Goal: Obtain resource: Obtain resource

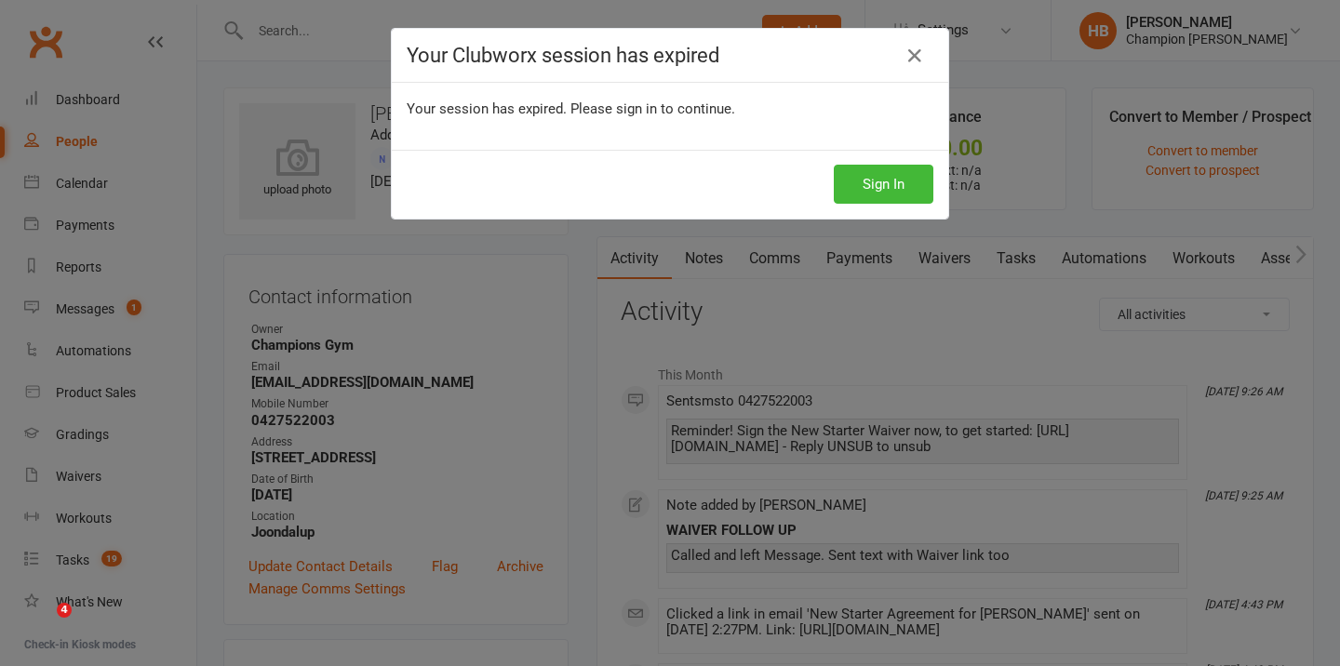
click at [906, 189] on button "Sign In" at bounding box center [884, 184] width 100 height 39
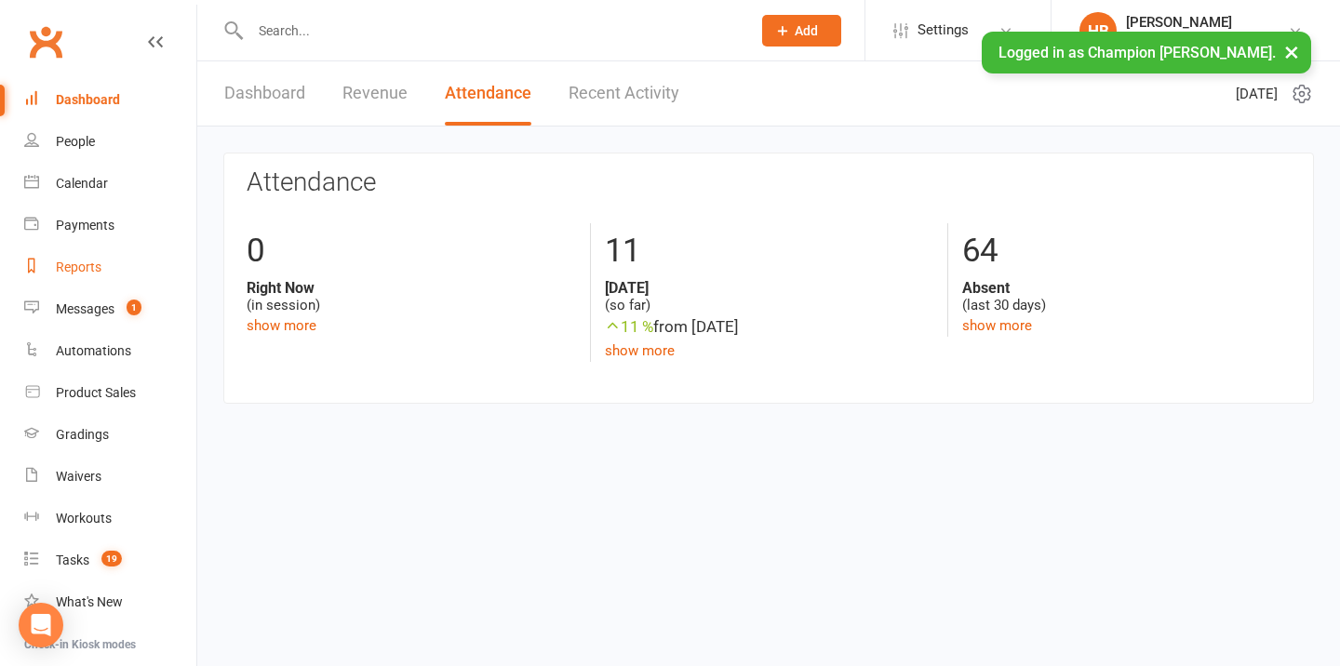
click at [111, 269] on link "Reports" at bounding box center [110, 268] width 172 height 42
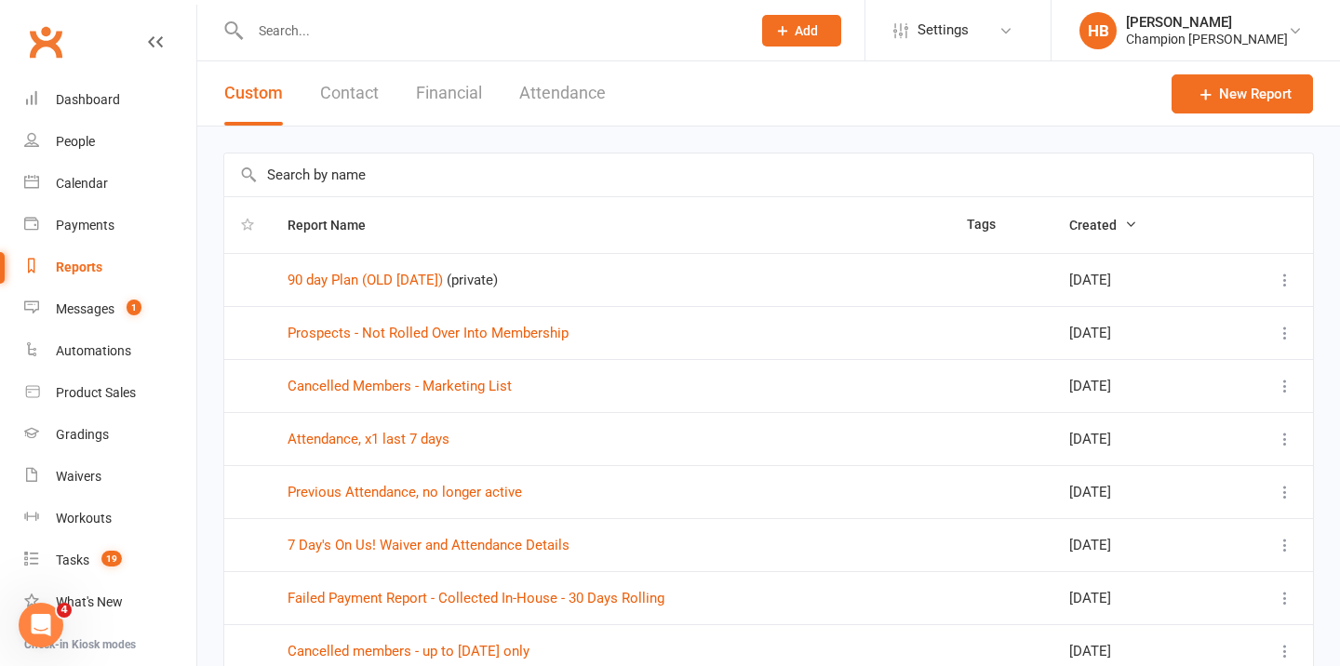
click at [458, 163] on input "text" at bounding box center [768, 175] width 1089 height 43
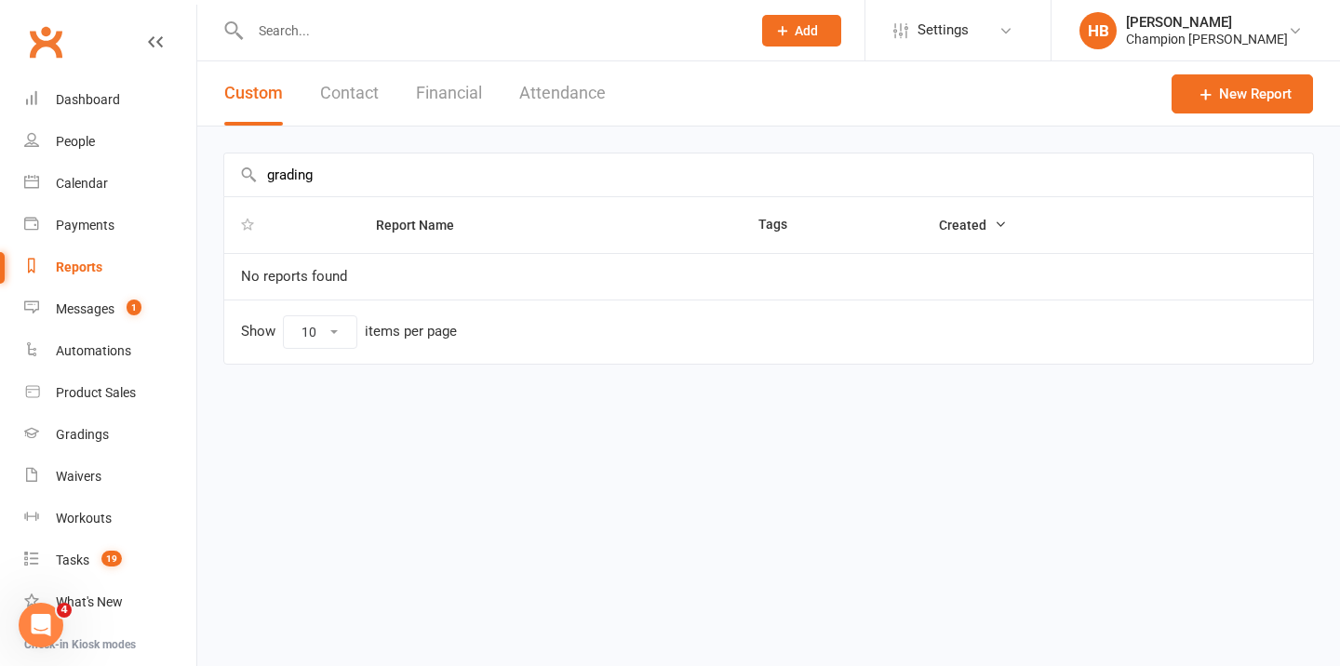
type input "grading"
click at [340, 28] on input "text" at bounding box center [491, 31] width 493 height 26
click at [111, 134] on link "People" at bounding box center [110, 142] width 172 height 42
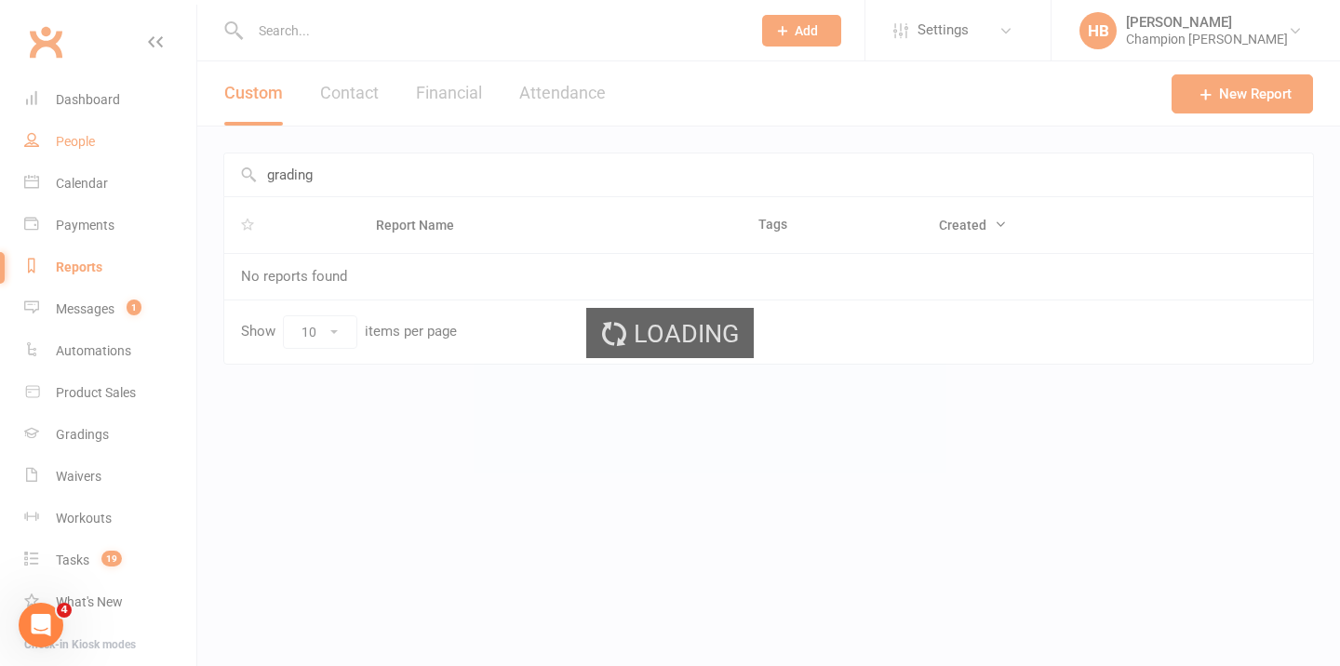
select select "100"
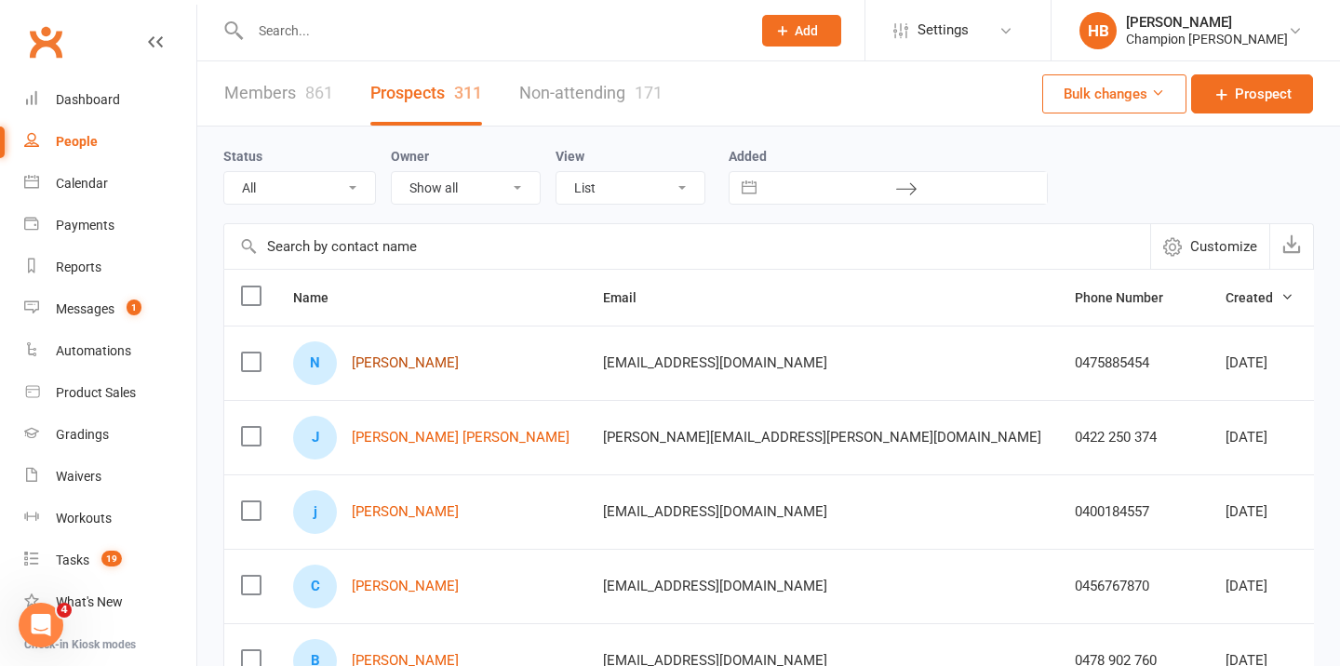
click at [424, 368] on link "Nathan Foulkes" at bounding box center [405, 363] width 107 height 16
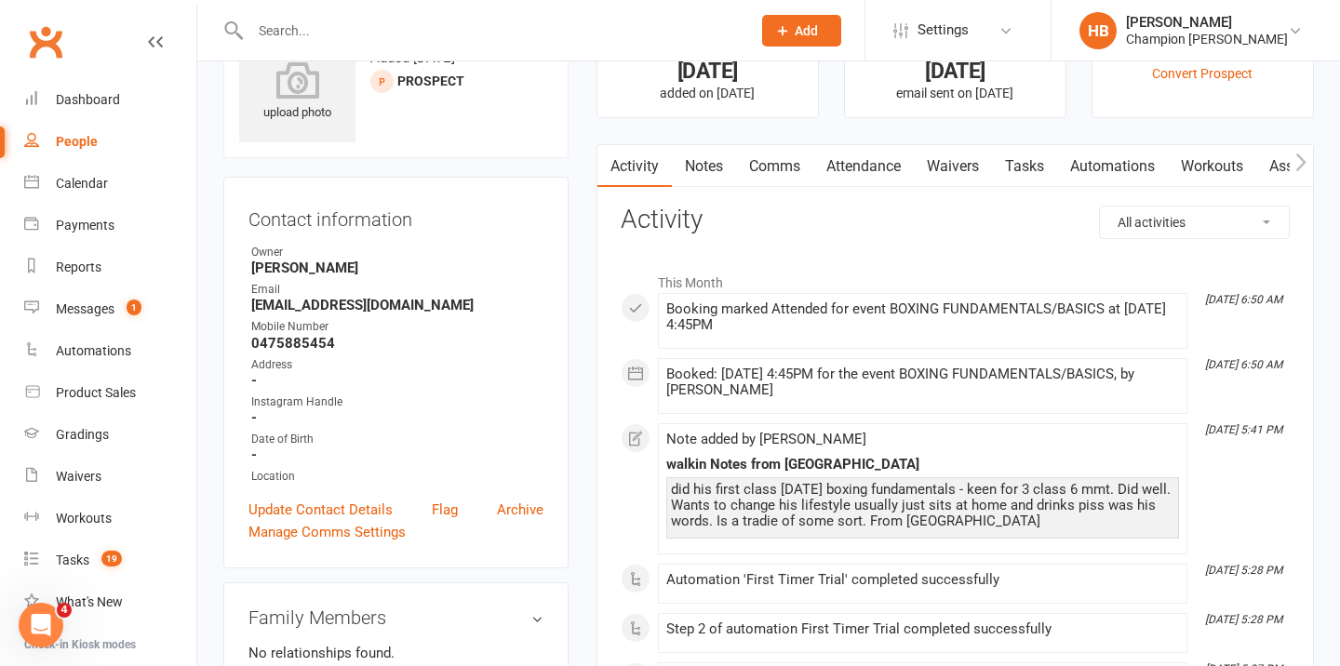
scroll to position [12, 0]
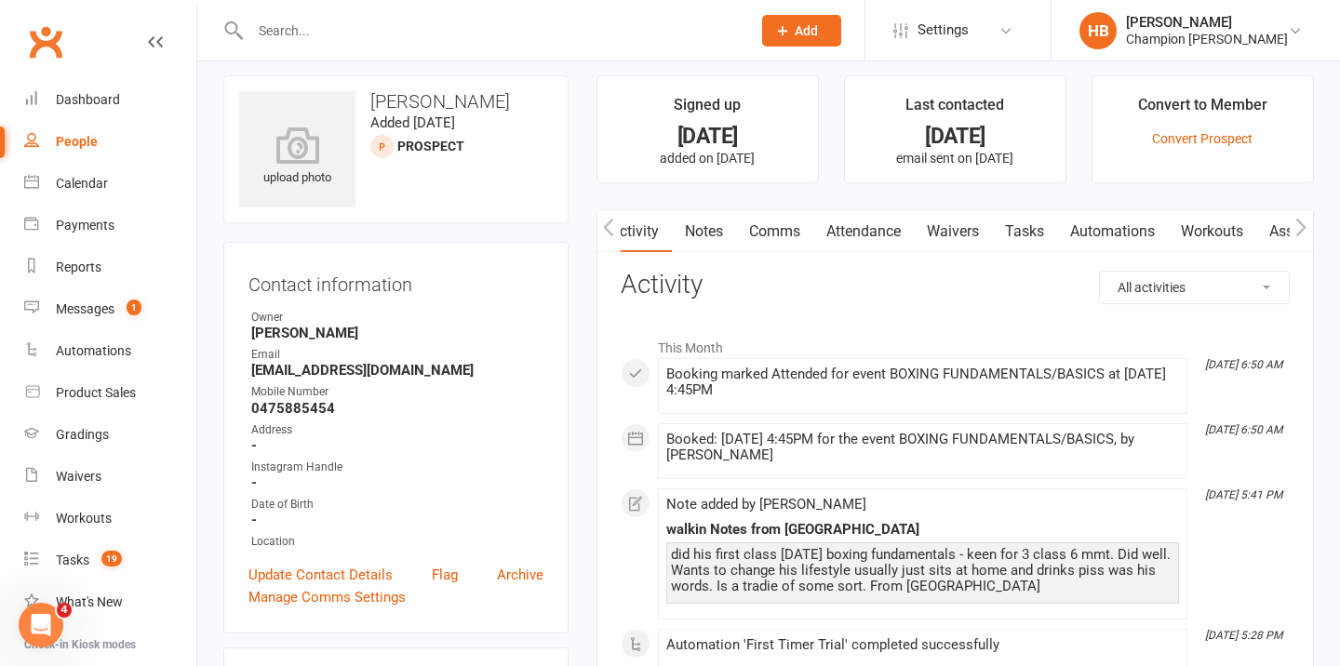
click at [911, 236] on link "Attendance" at bounding box center [863, 231] width 100 height 43
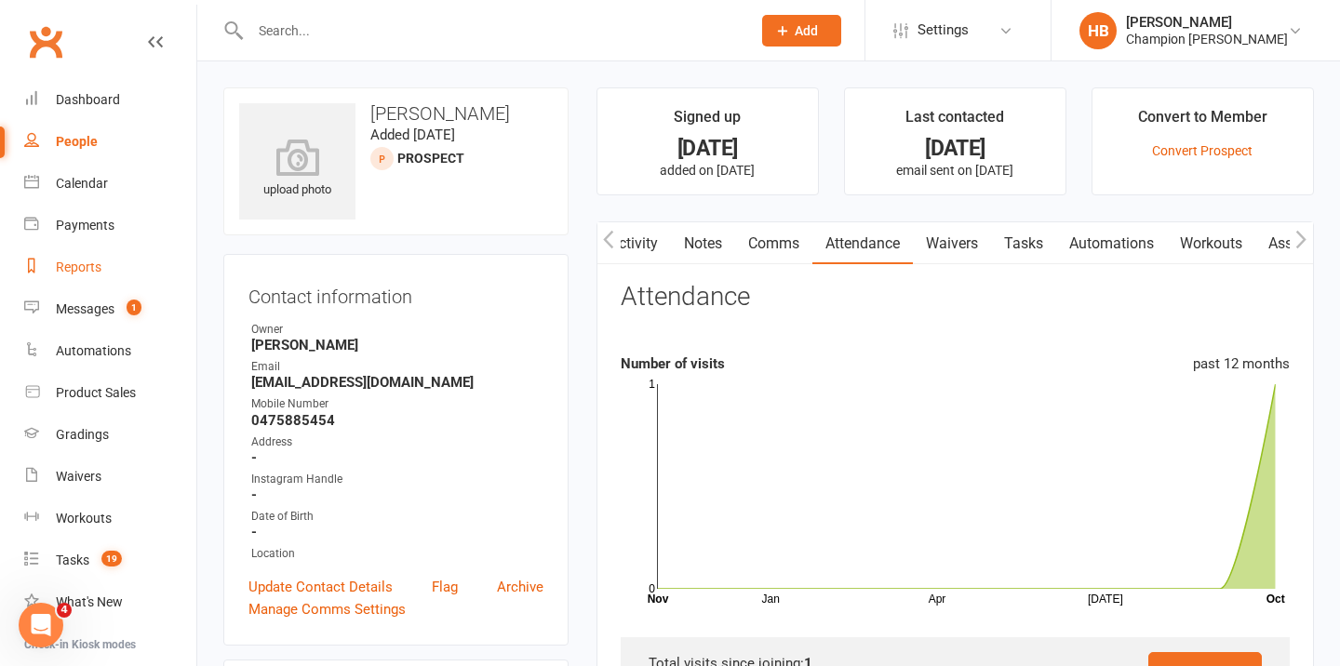
click at [108, 248] on link "Reports" at bounding box center [110, 268] width 172 height 42
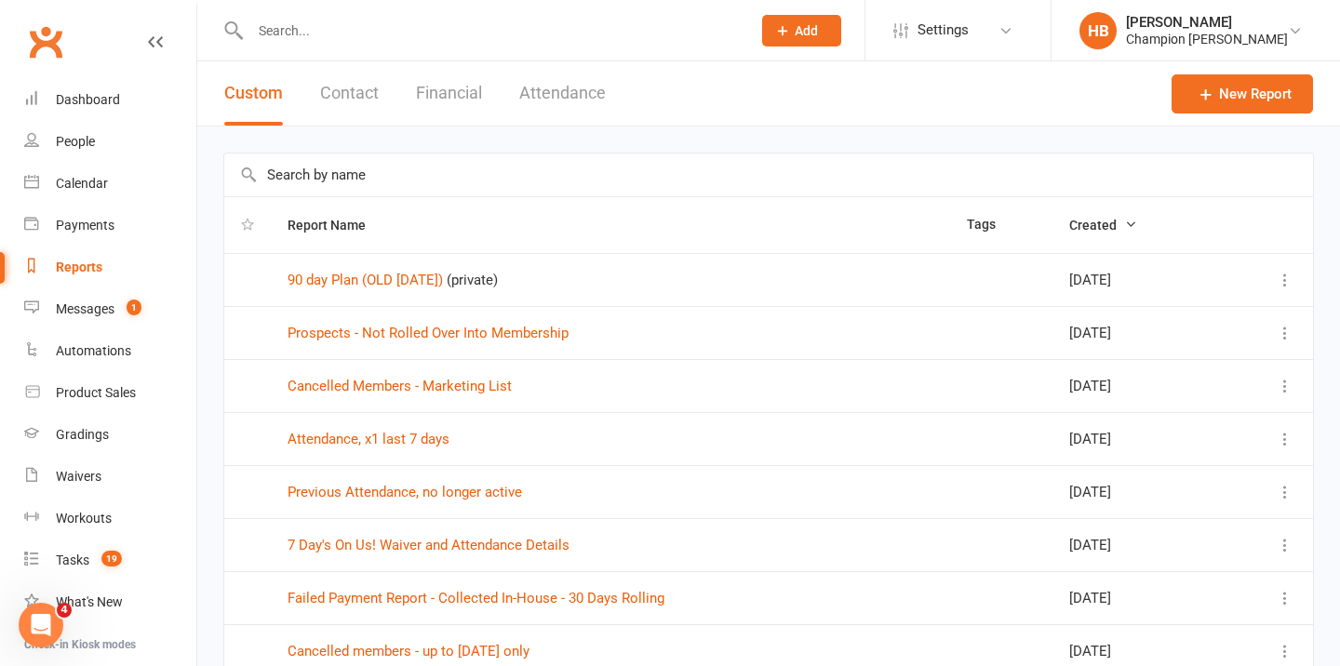
click at [377, 180] on input "text" at bounding box center [768, 175] width 1089 height 43
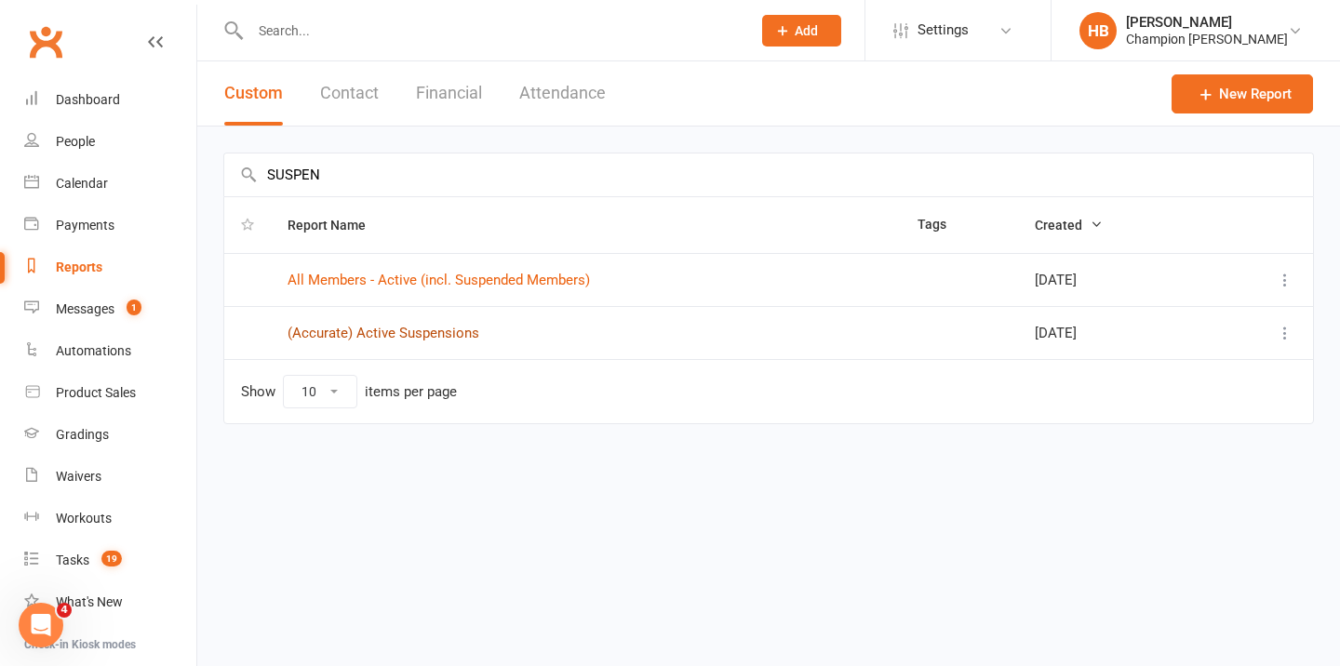
type input "SUSPEN"
click at [374, 340] on link "(Accurate) Active Suspensions" at bounding box center [384, 333] width 192 height 17
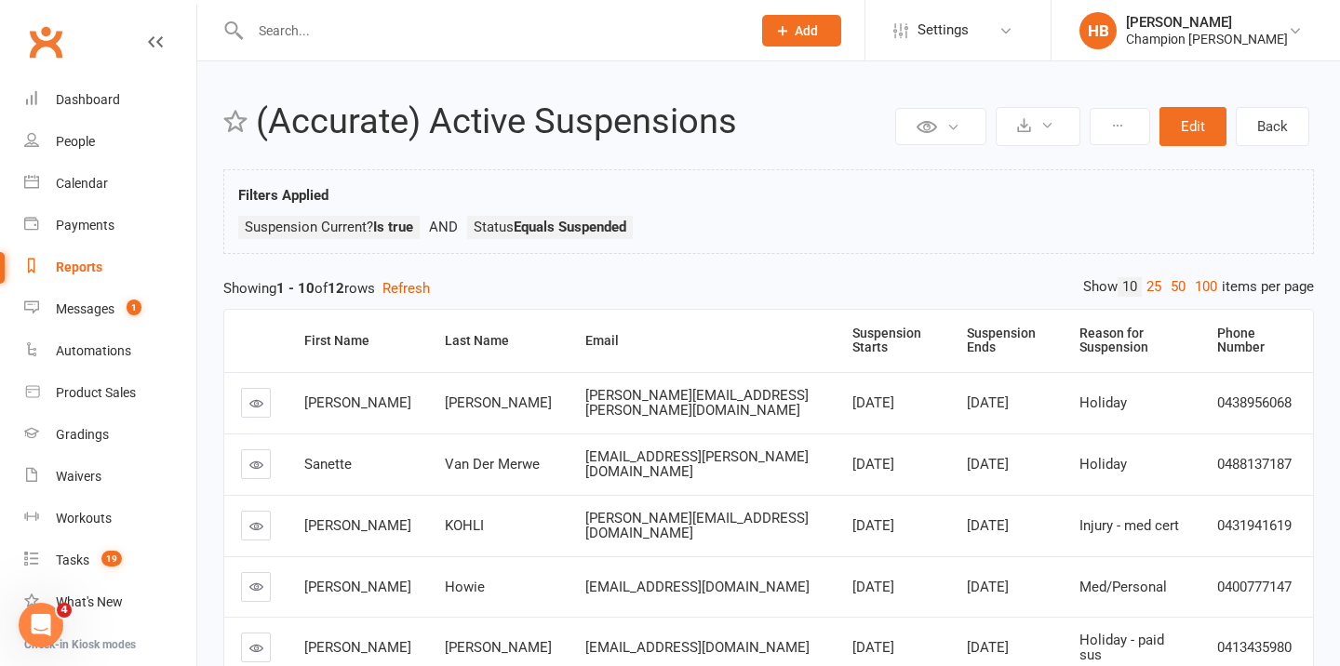
click at [100, 255] on link "Reports" at bounding box center [110, 268] width 172 height 42
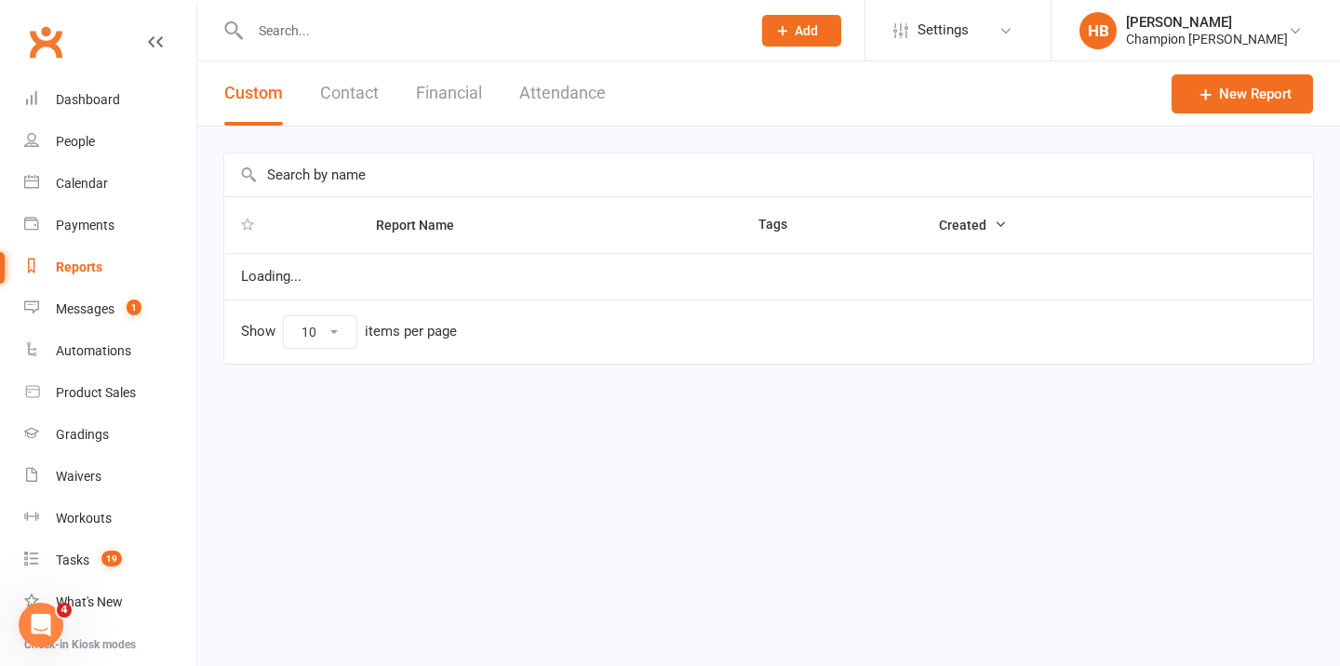
click at [376, 172] on input "text" at bounding box center [768, 175] width 1089 height 43
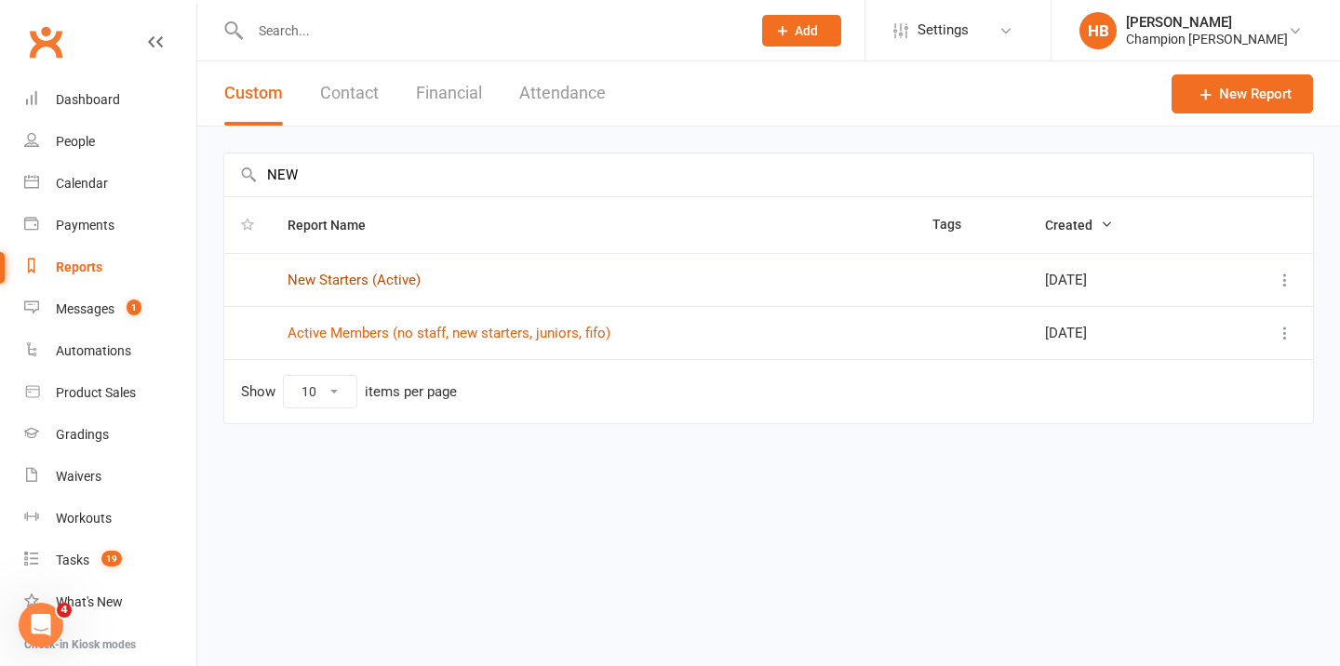
type input "NEW"
click at [370, 278] on link "New Starters (Active)" at bounding box center [354, 280] width 133 height 17
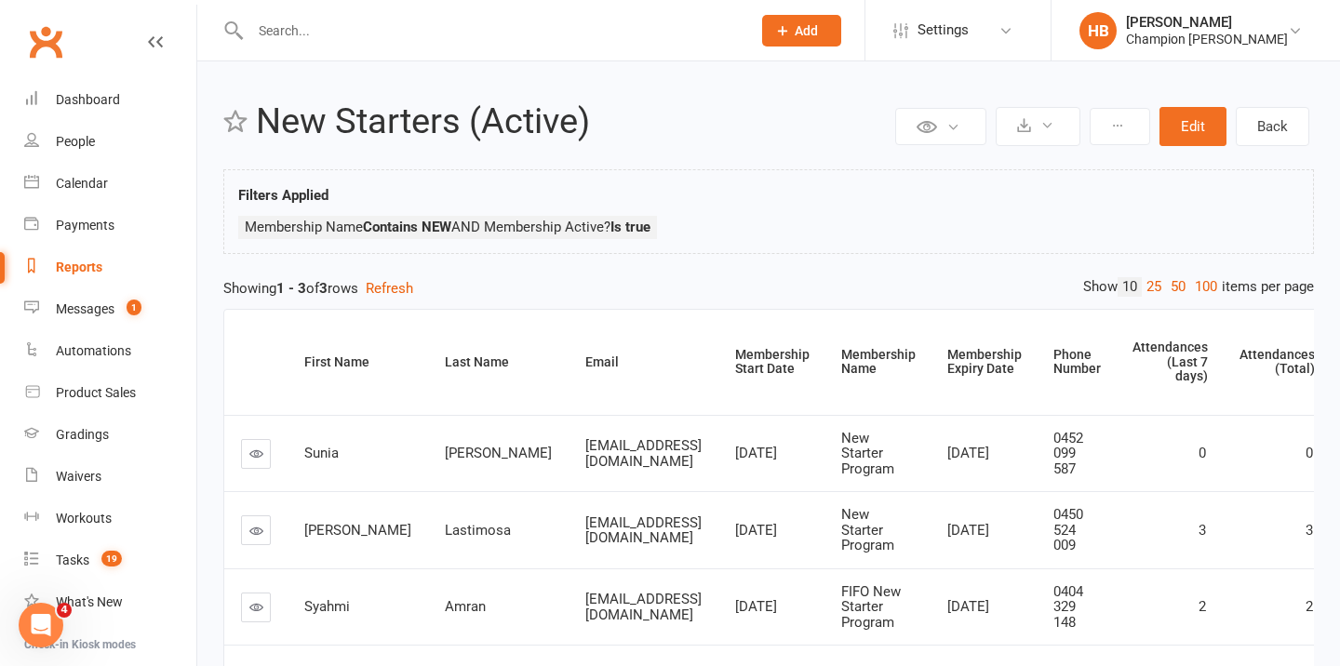
click at [101, 275] on link "Reports" at bounding box center [110, 268] width 172 height 42
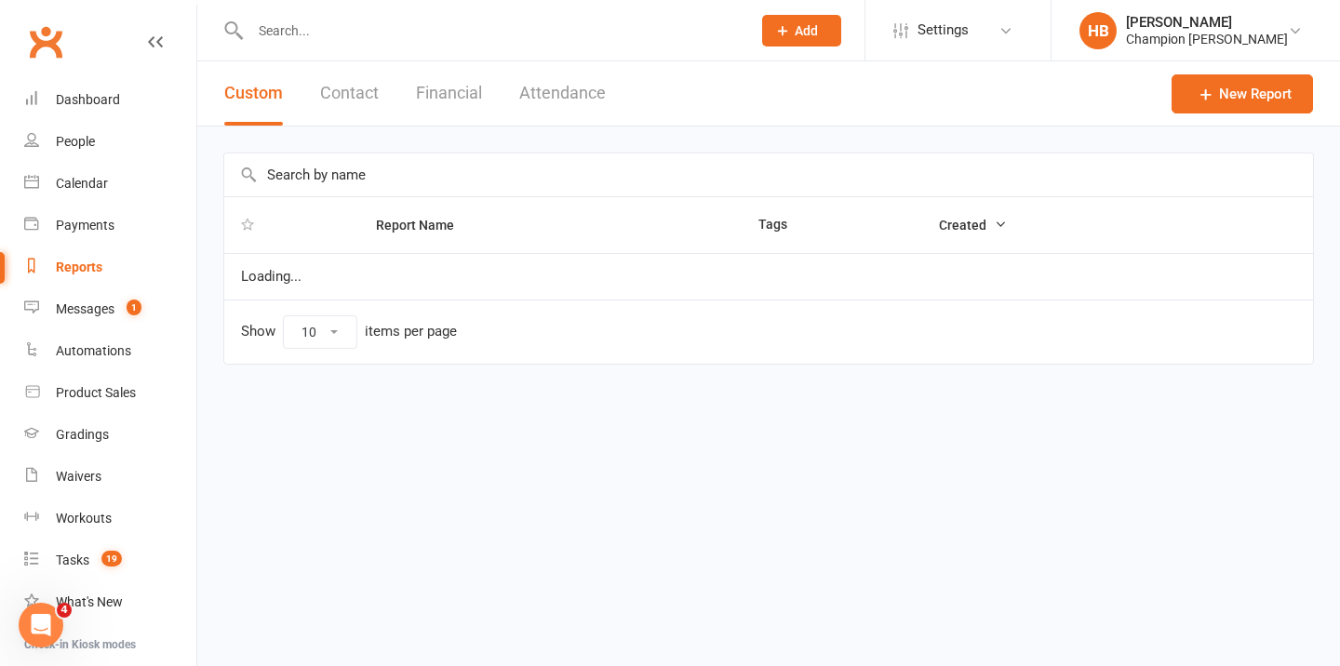
click at [364, 170] on input "text" at bounding box center [768, 175] width 1089 height 43
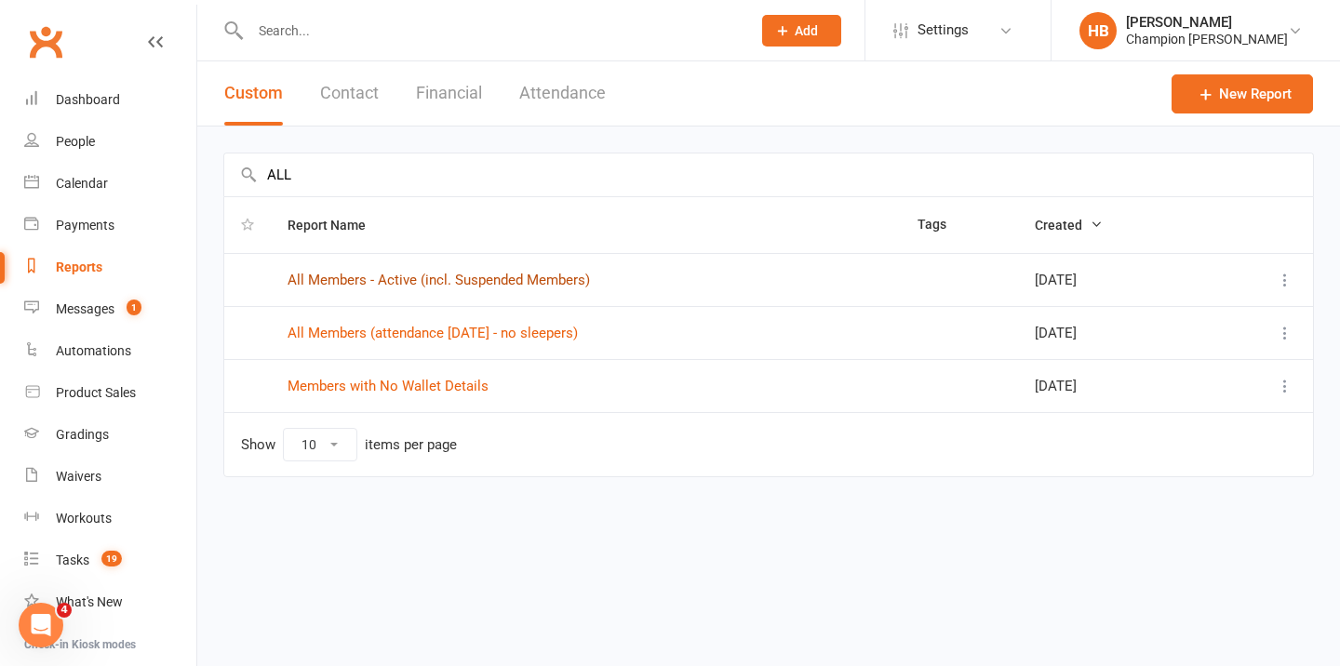
type input "ALL"
click at [370, 277] on link "All Members - Active (incl. Suspended Members)" at bounding box center [439, 280] width 302 height 17
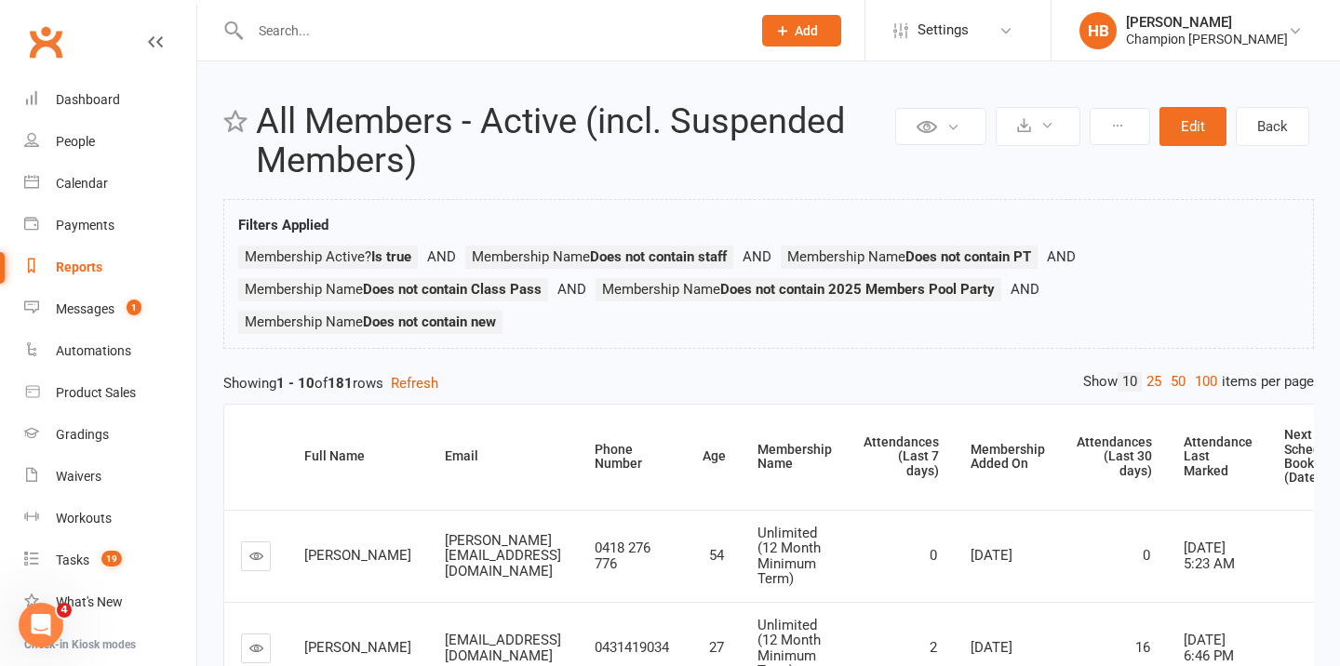
click at [104, 275] on link "Reports" at bounding box center [110, 268] width 172 height 42
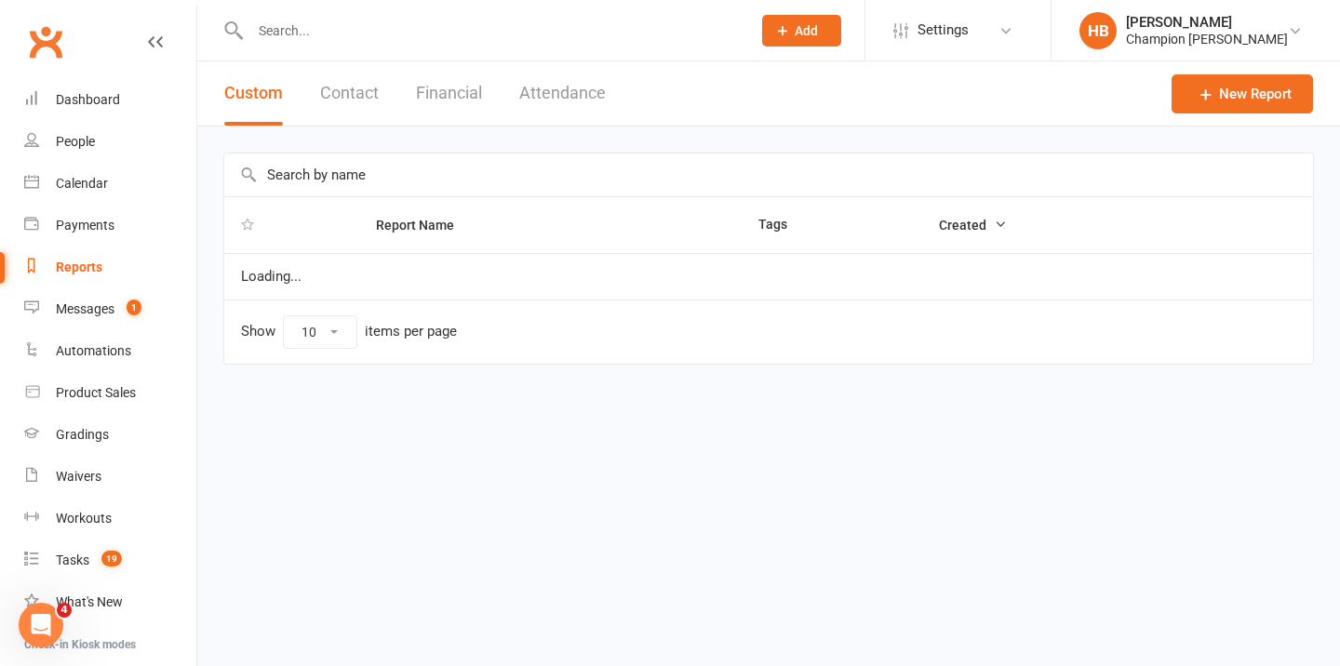
click at [568, 84] on button "Attendance" at bounding box center [562, 93] width 87 height 64
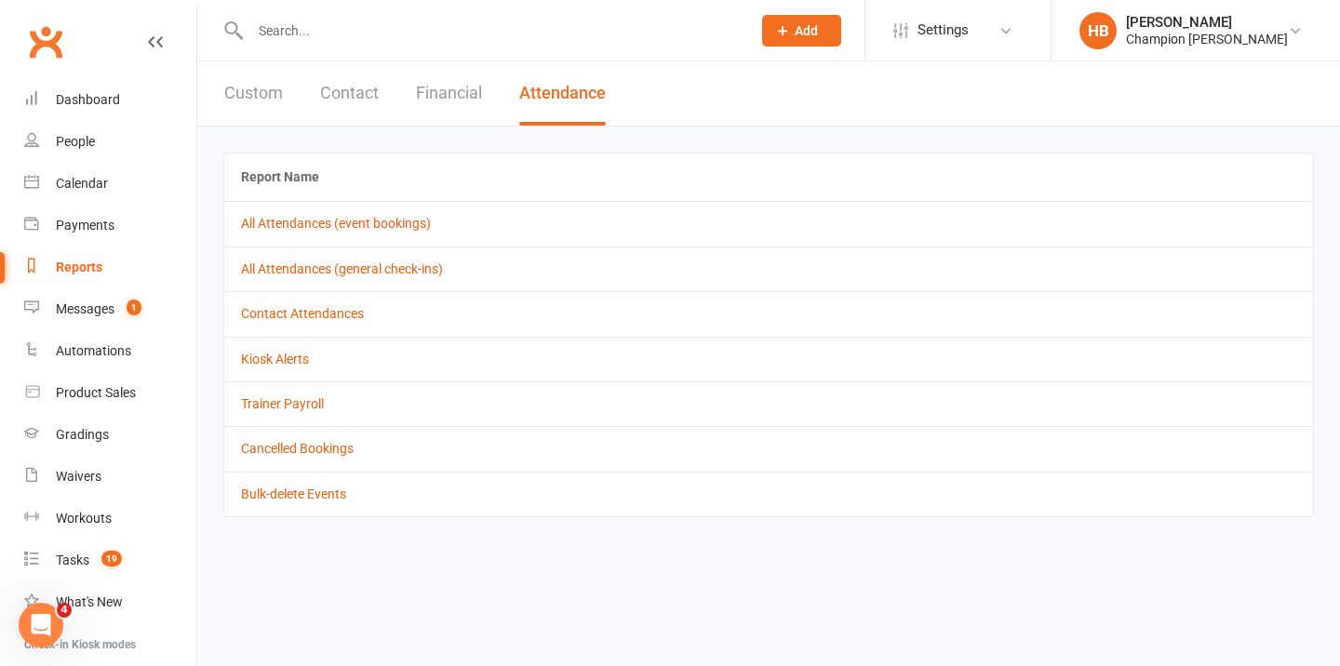
click at [341, 240] on td "All Attendances (event bookings)" at bounding box center [768, 223] width 1089 height 45
click at [341, 229] on link "All Attendances (event bookings)" at bounding box center [336, 223] width 190 height 15
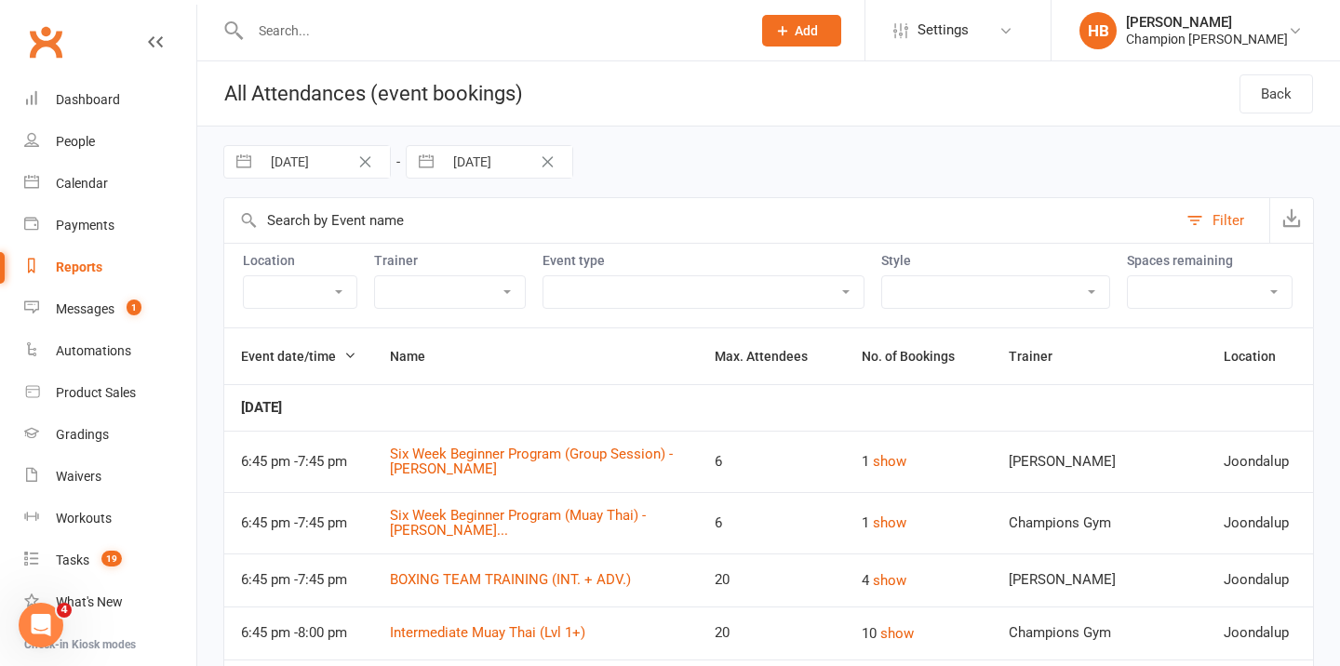
select select "7"
select select "2025"
select select "8"
select select "2025"
select select "9"
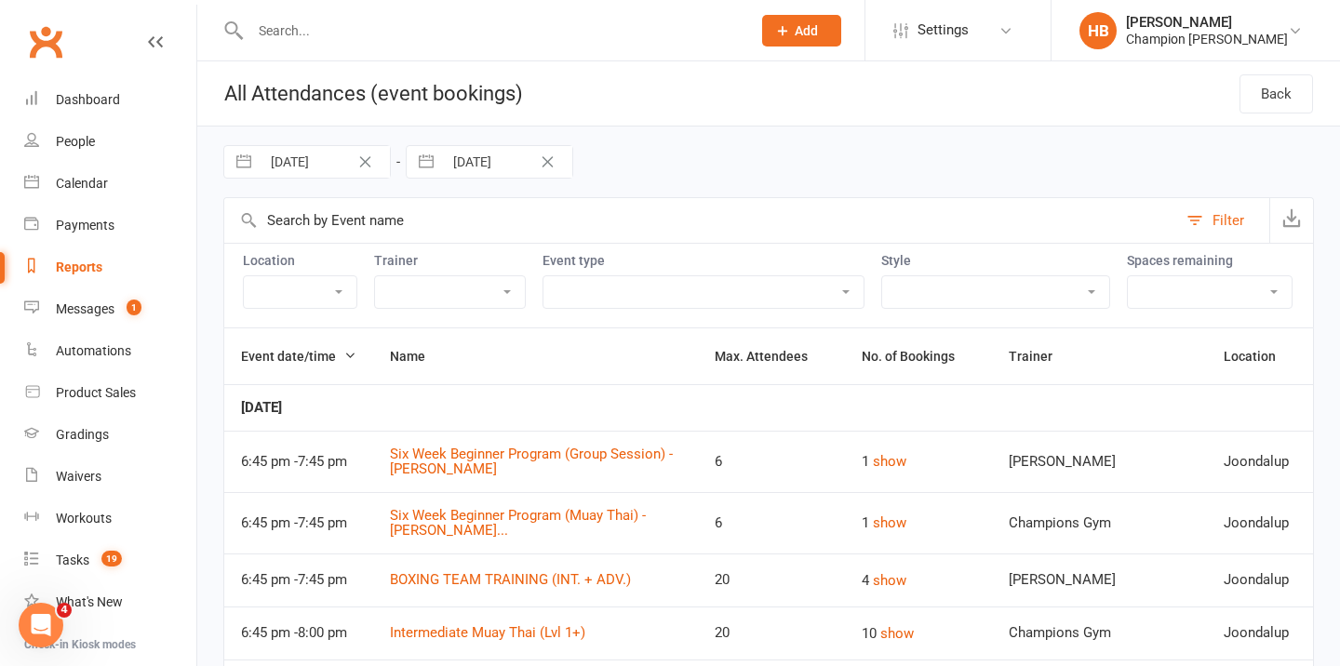
select select "2025"
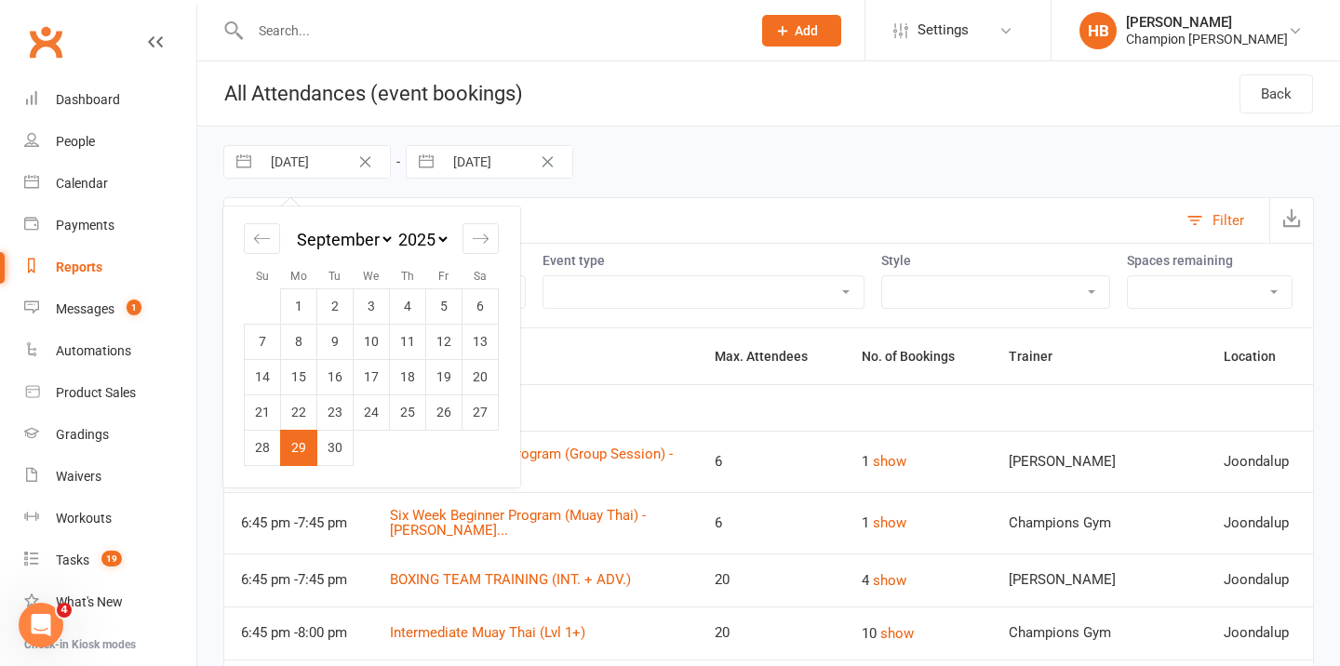
click at [339, 163] on input "[DATE]" at bounding box center [325, 162] width 129 height 32
click at [483, 233] on icon "Move forward to switch to the next month." at bounding box center [481, 239] width 18 height 18
select select "10"
select select "2025"
click at [294, 336] on td "6" at bounding box center [299, 341] width 36 height 35
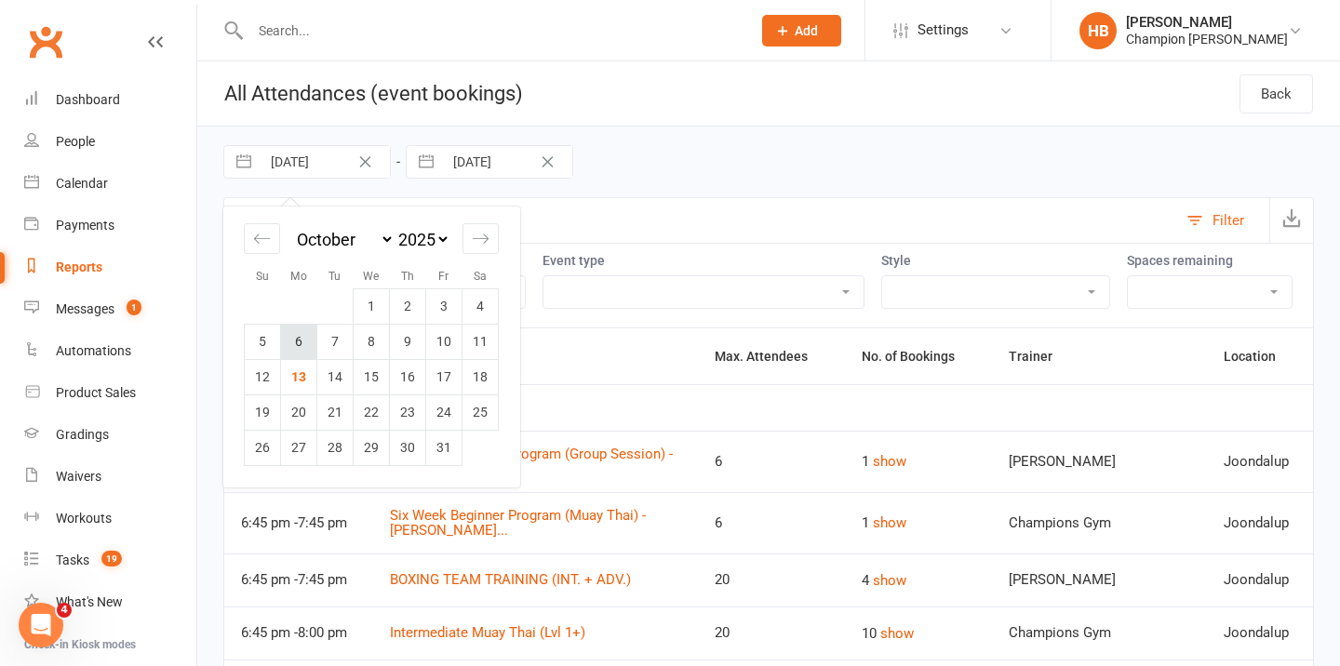
type input "[DATE]"
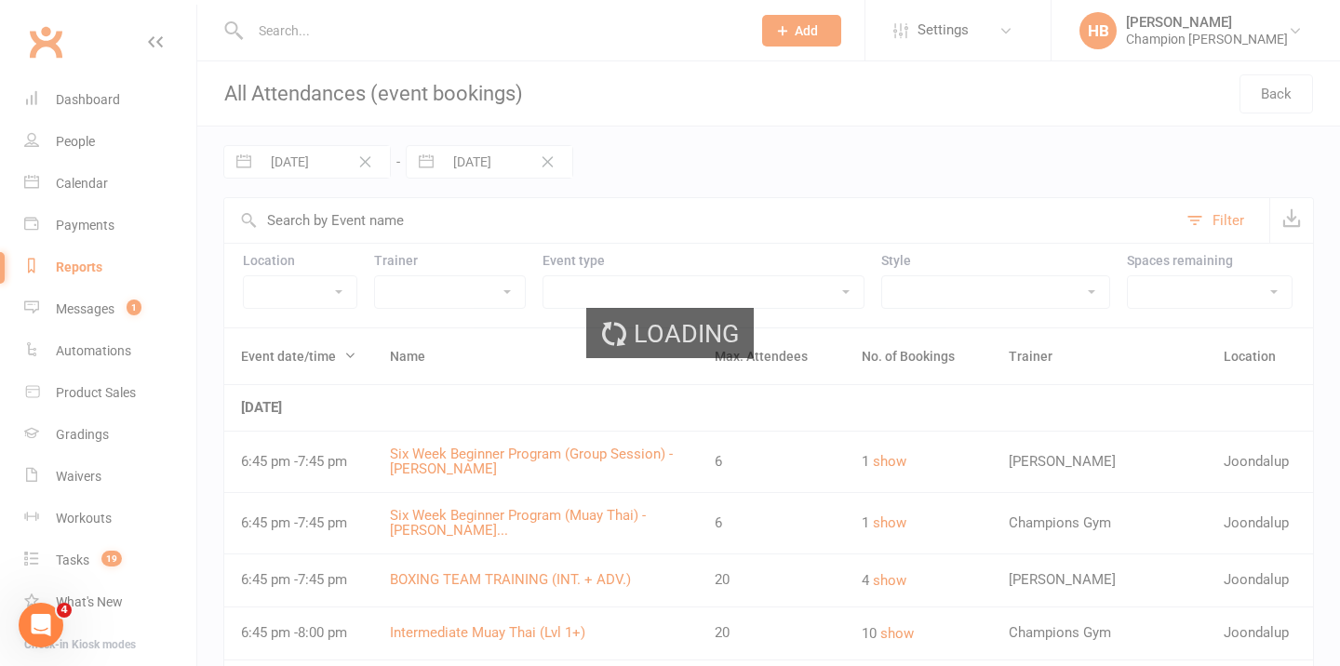
click at [518, 153] on div "Loading" at bounding box center [670, 333] width 1340 height 666
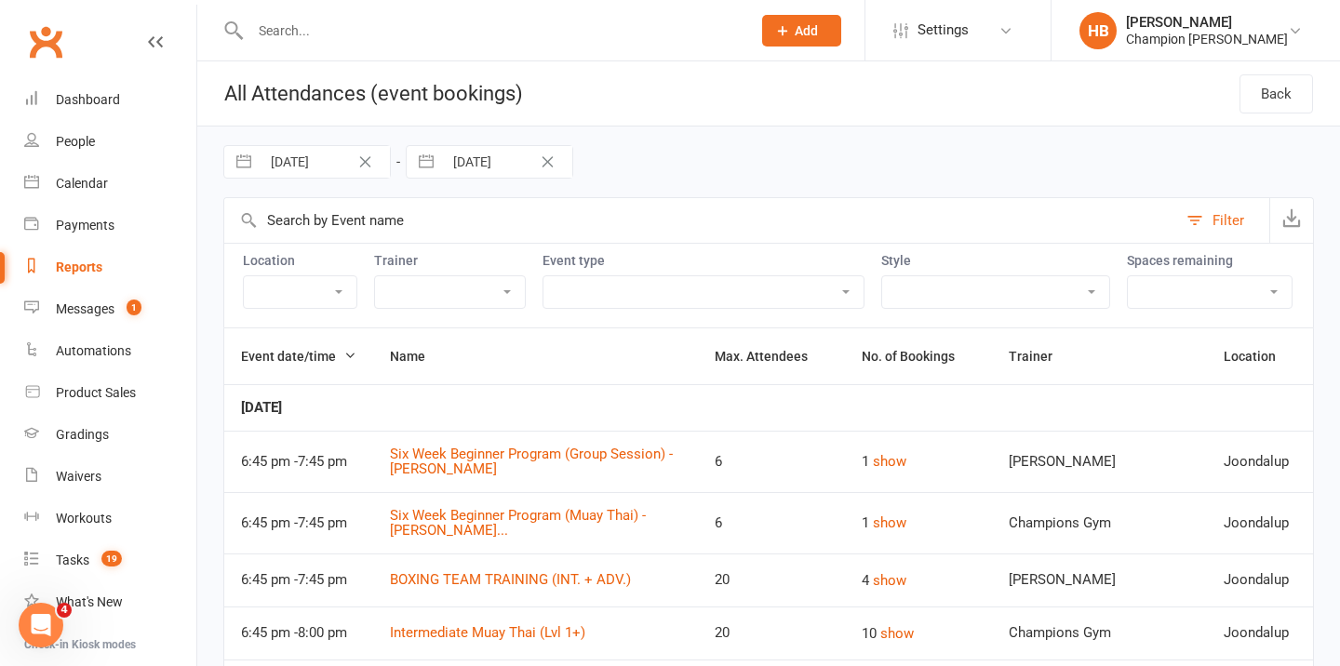
select select "8"
select select "2025"
select select "9"
select select "2025"
select select "10"
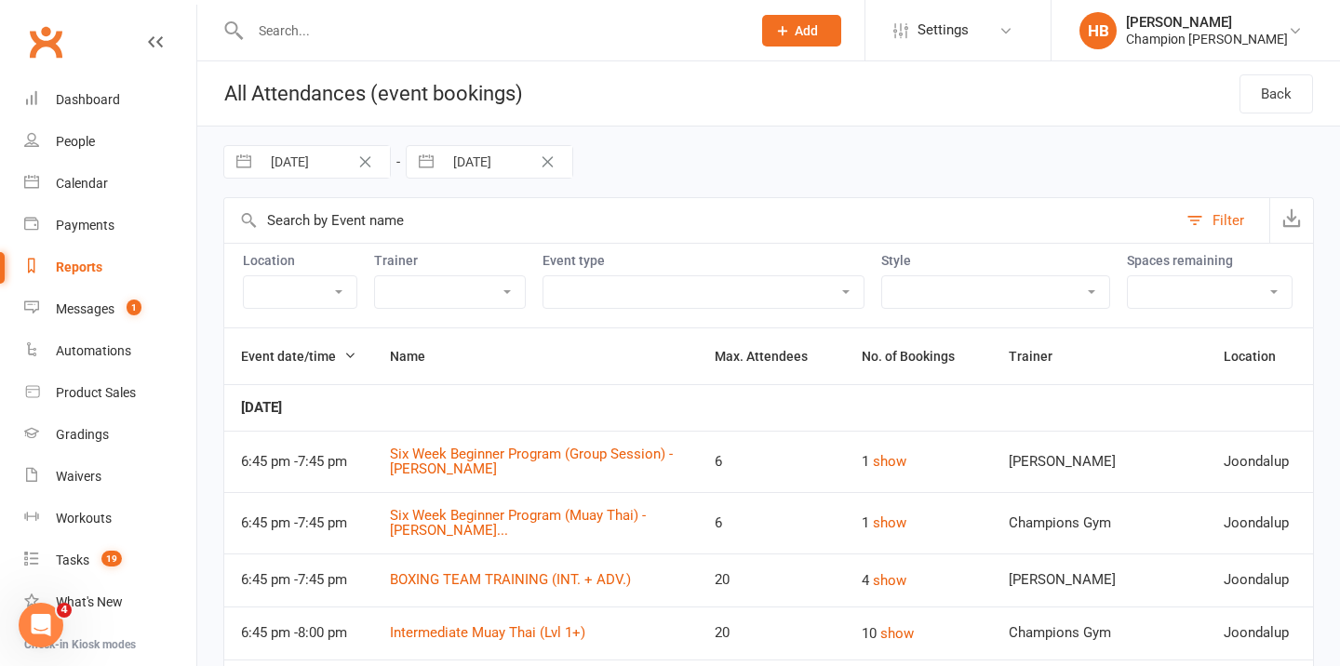
select select "2025"
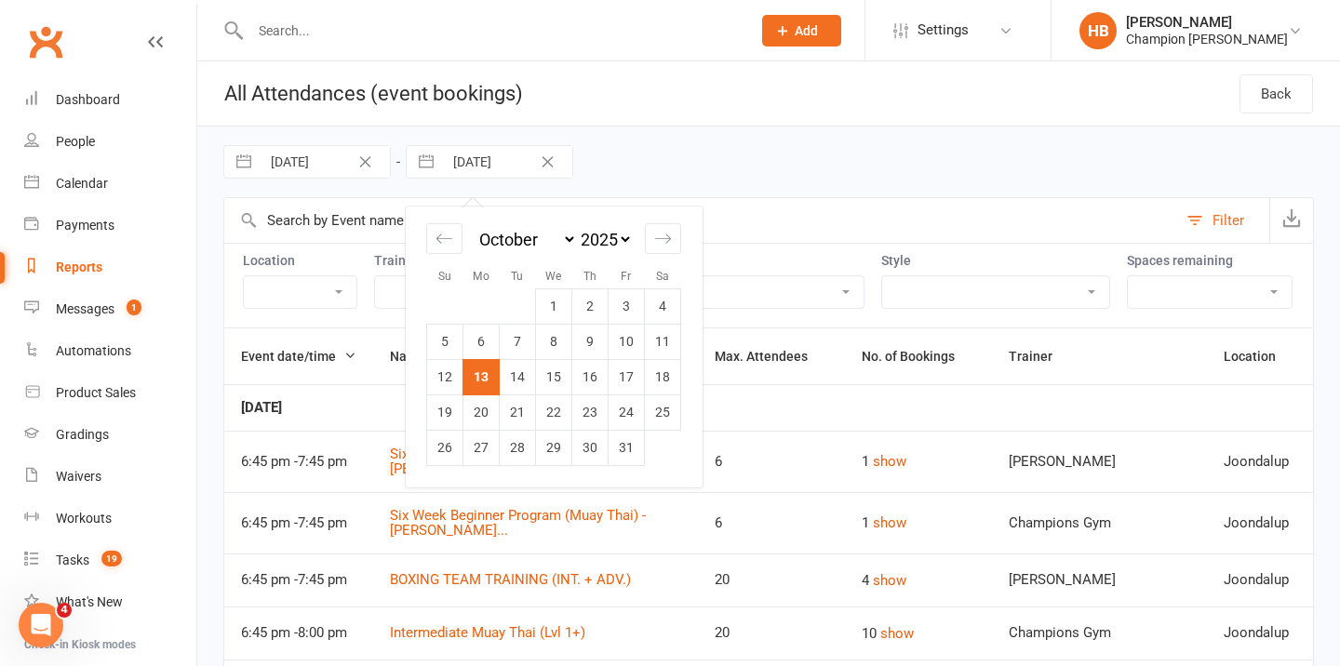
click at [518, 159] on input "[DATE]" at bounding box center [507, 162] width 129 height 32
click at [451, 370] on td "12" at bounding box center [445, 376] width 36 height 35
type input "[DATE]"
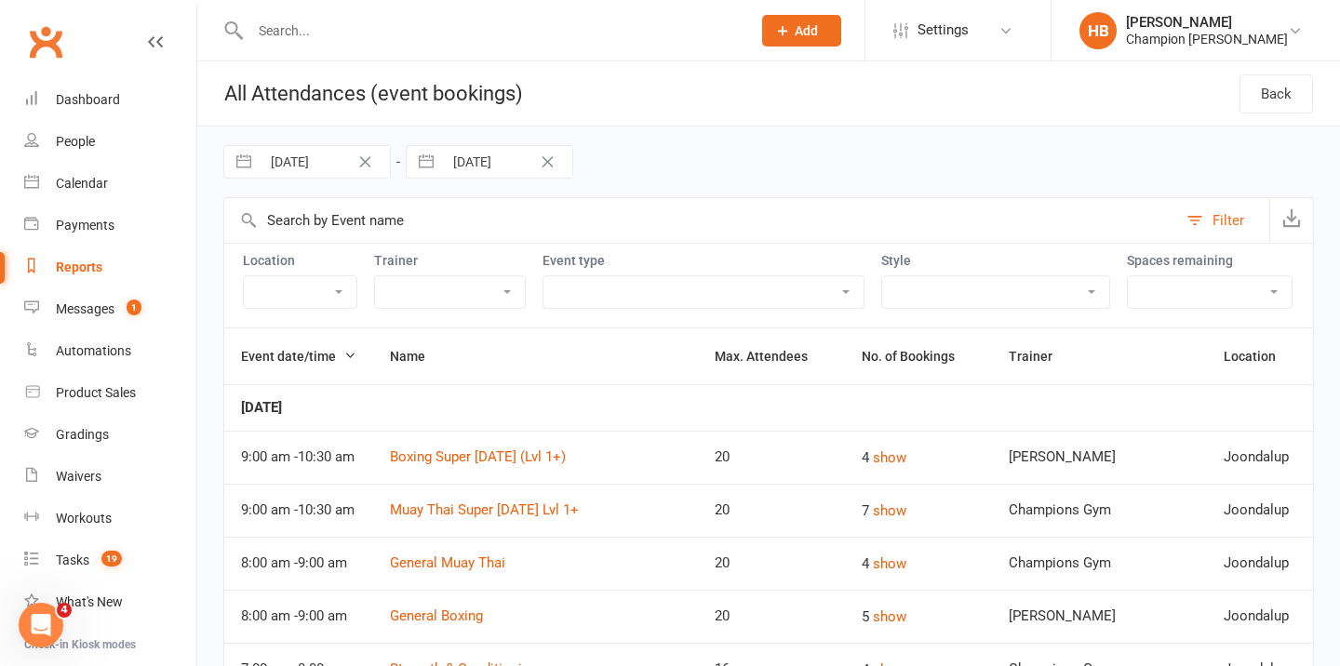
click at [761, 298] on select "Admin Class Club Cleaning Member Event Pack Down/End of Shift PT - Boxing (30 m…" at bounding box center [703, 292] width 320 height 32
select select "22105"
click at [543, 276] on select "Admin Class Club Cleaning Member Event Pack Down/End of Shift PT - Boxing (30 m…" at bounding box center [703, 292] width 320 height 32
click at [1288, 200] on button "button" at bounding box center [1291, 220] width 44 height 45
click at [50, 247] on link "Reports" at bounding box center [110, 268] width 172 height 42
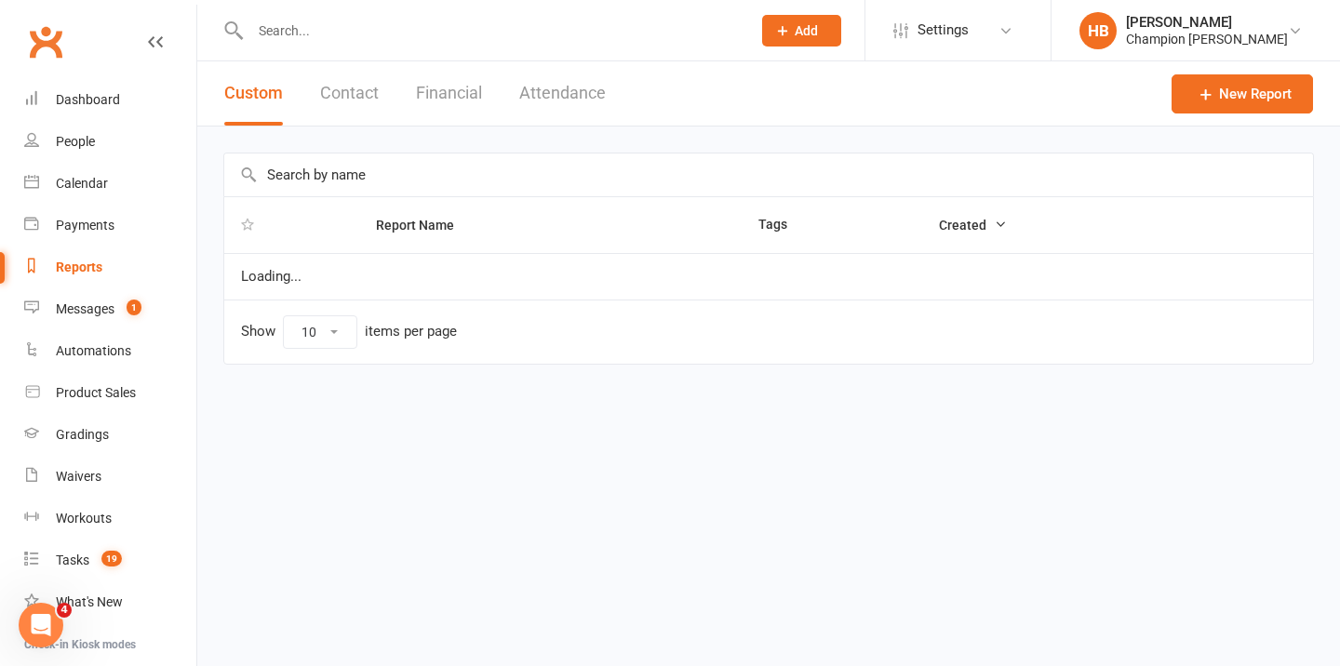
click at [76, 273] on div "Reports" at bounding box center [79, 267] width 47 height 15
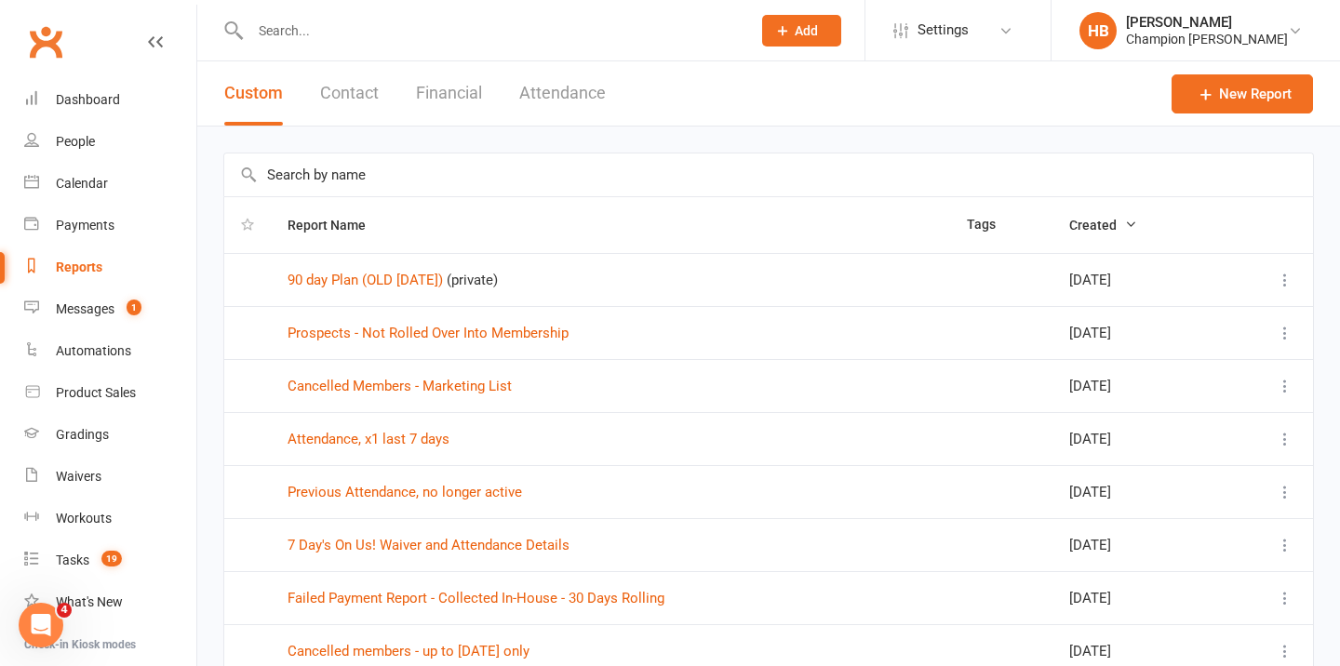
click at [328, 166] on input "text" at bounding box center [768, 175] width 1089 height 43
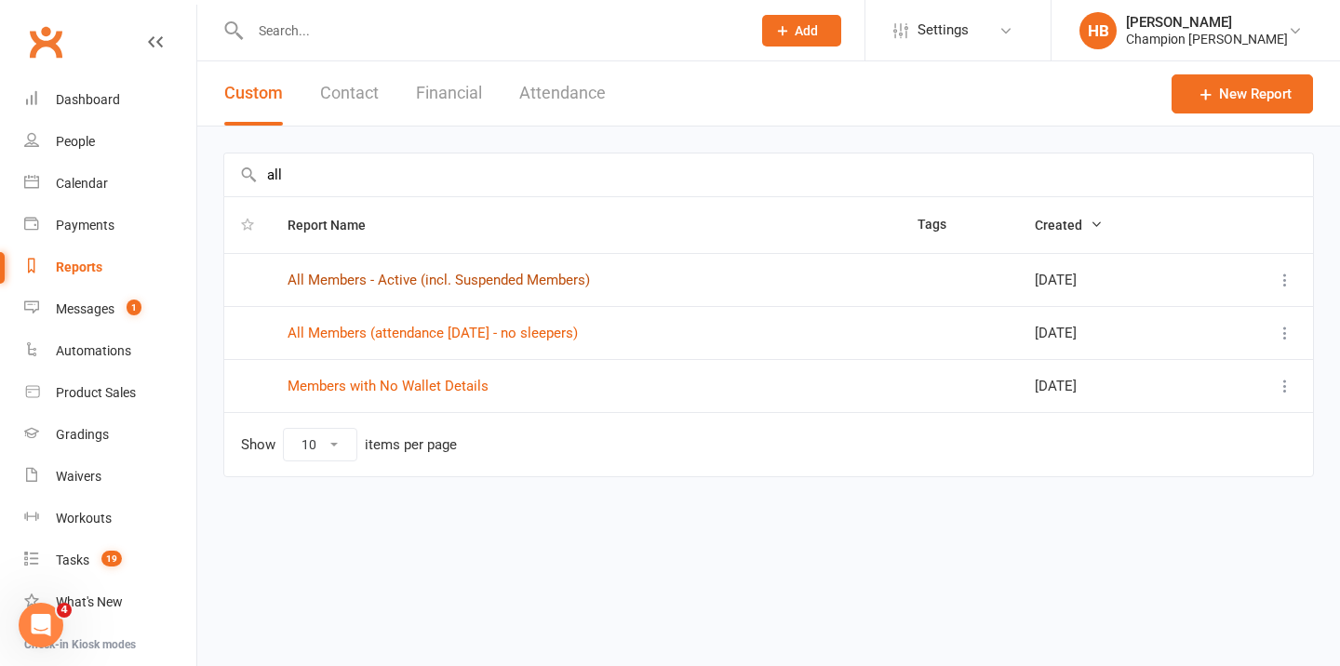
type input "all"
click at [483, 285] on link "All Members - Active (incl. Suspended Members)" at bounding box center [439, 280] width 302 height 17
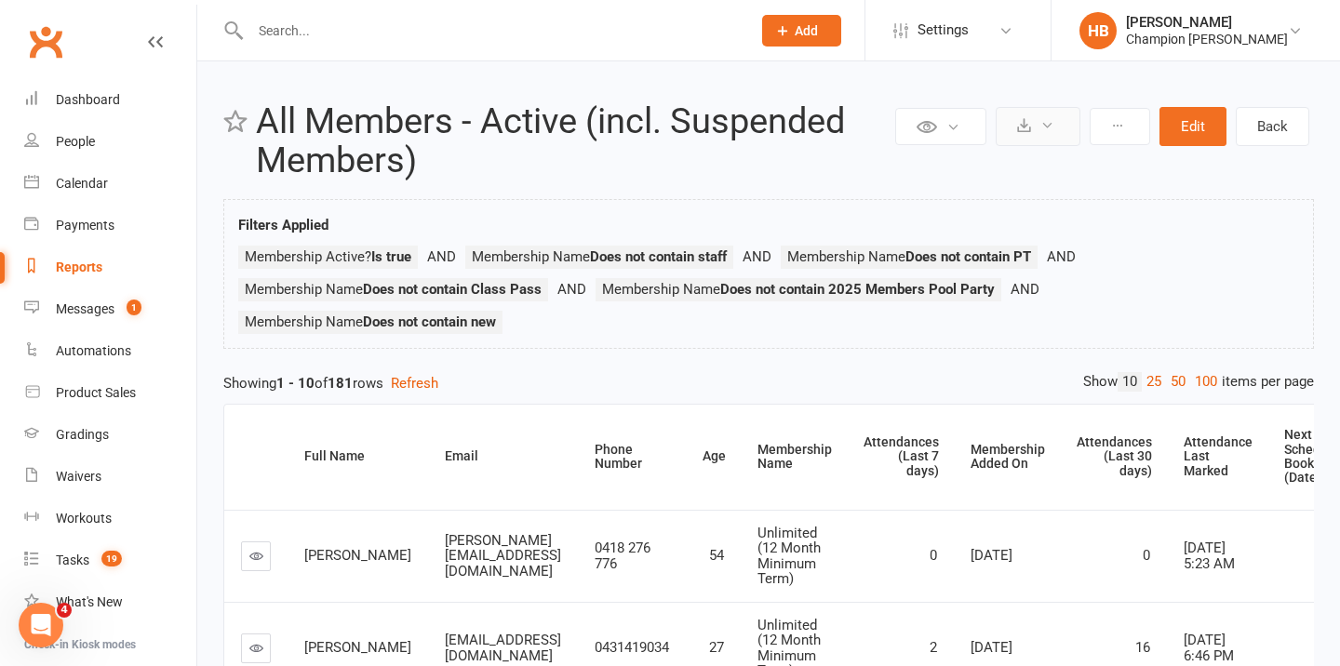
click at [1023, 127] on icon at bounding box center [1024, 125] width 14 height 14
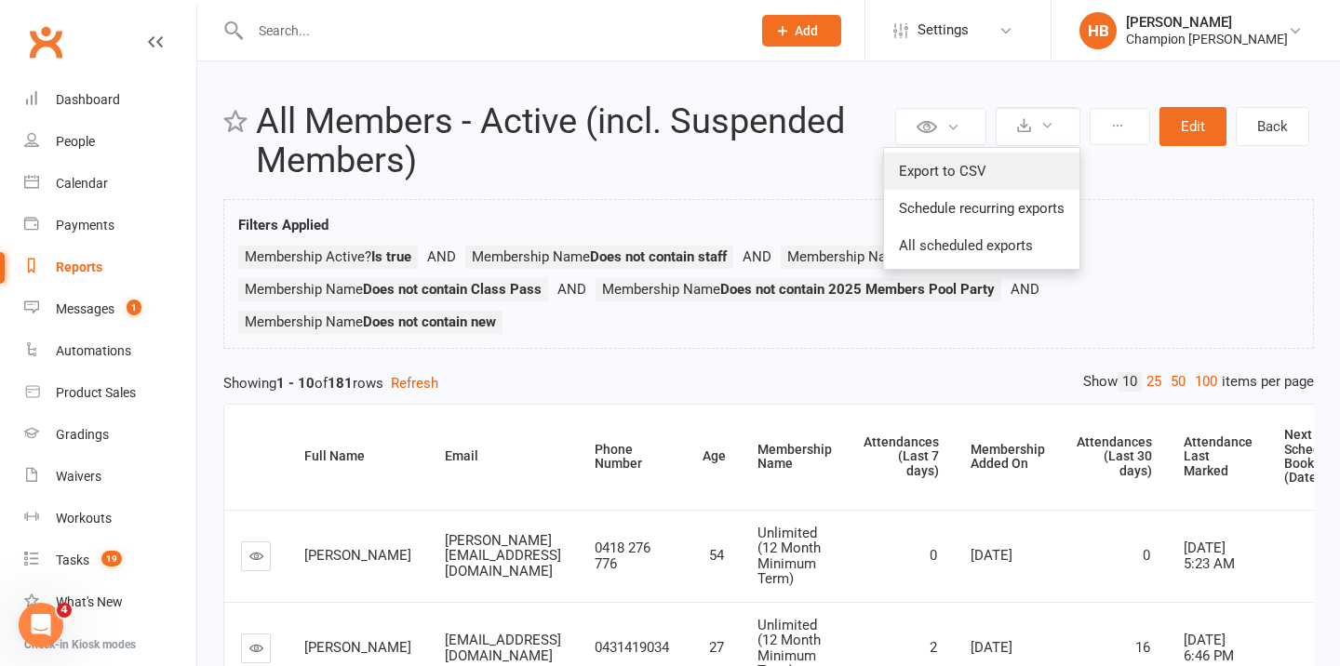
click at [1025, 175] on link "Export to CSV" at bounding box center [981, 171] width 195 height 37
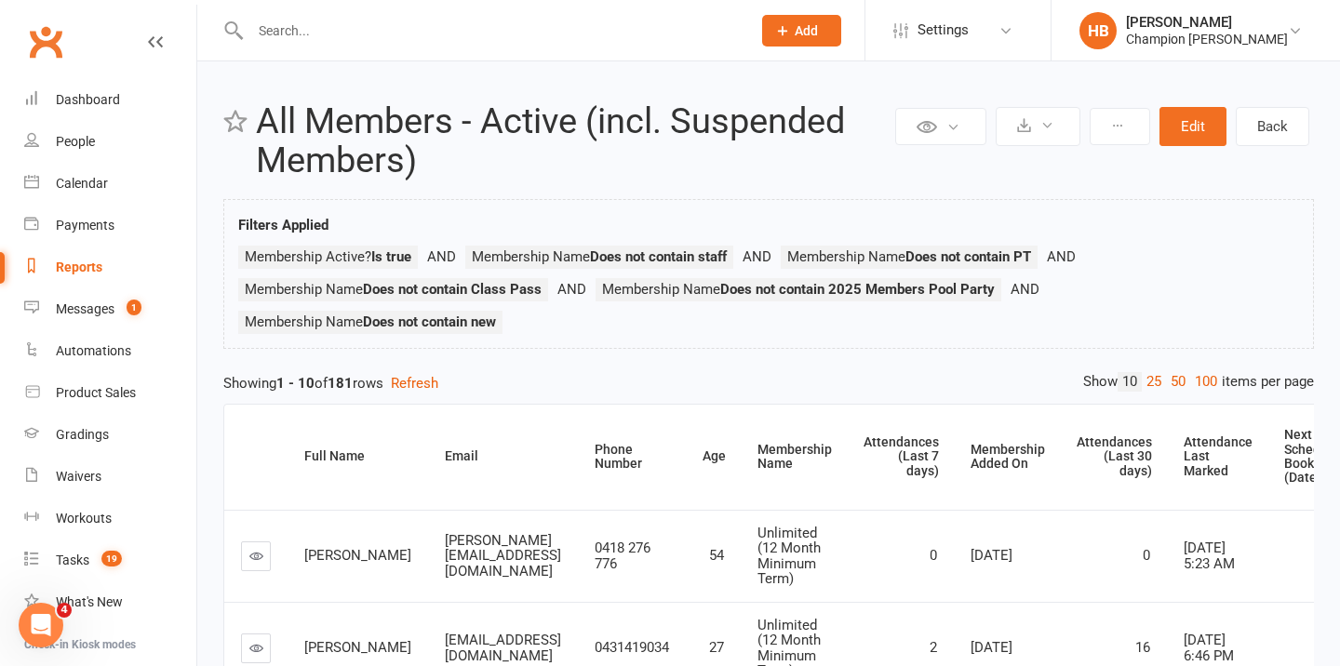
click at [130, 256] on link "Reports" at bounding box center [110, 268] width 172 height 42
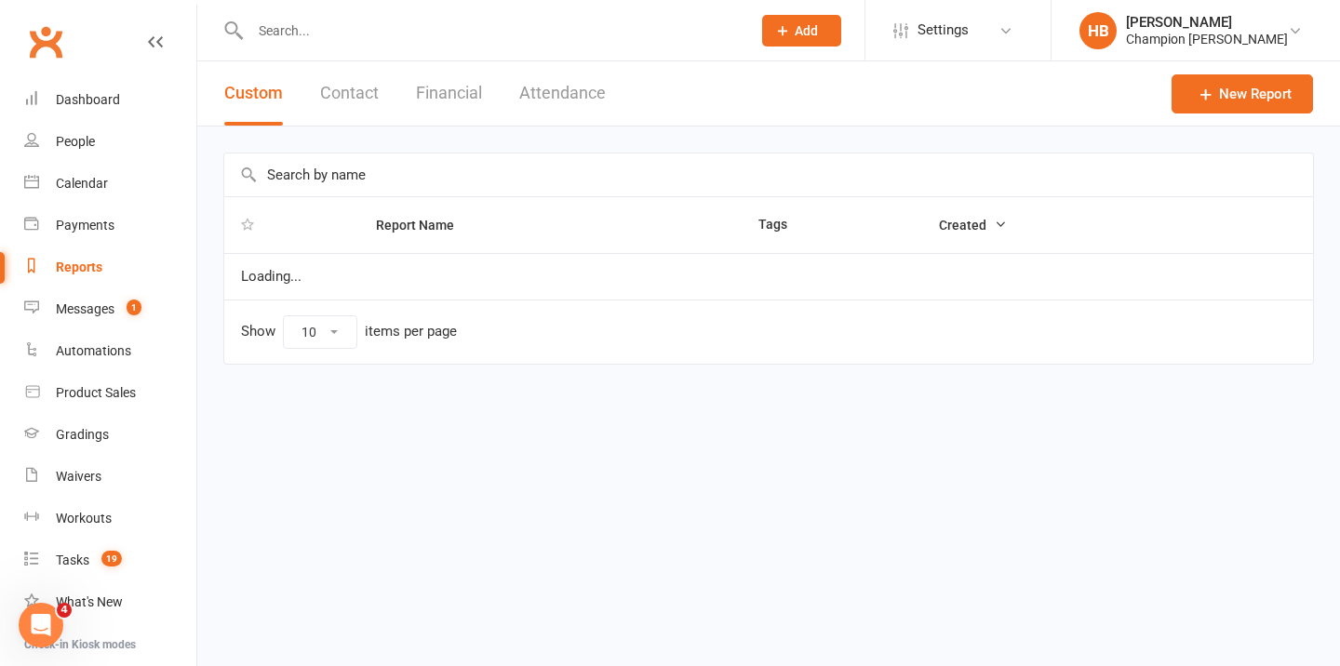
click at [401, 167] on input "text" at bounding box center [768, 175] width 1089 height 43
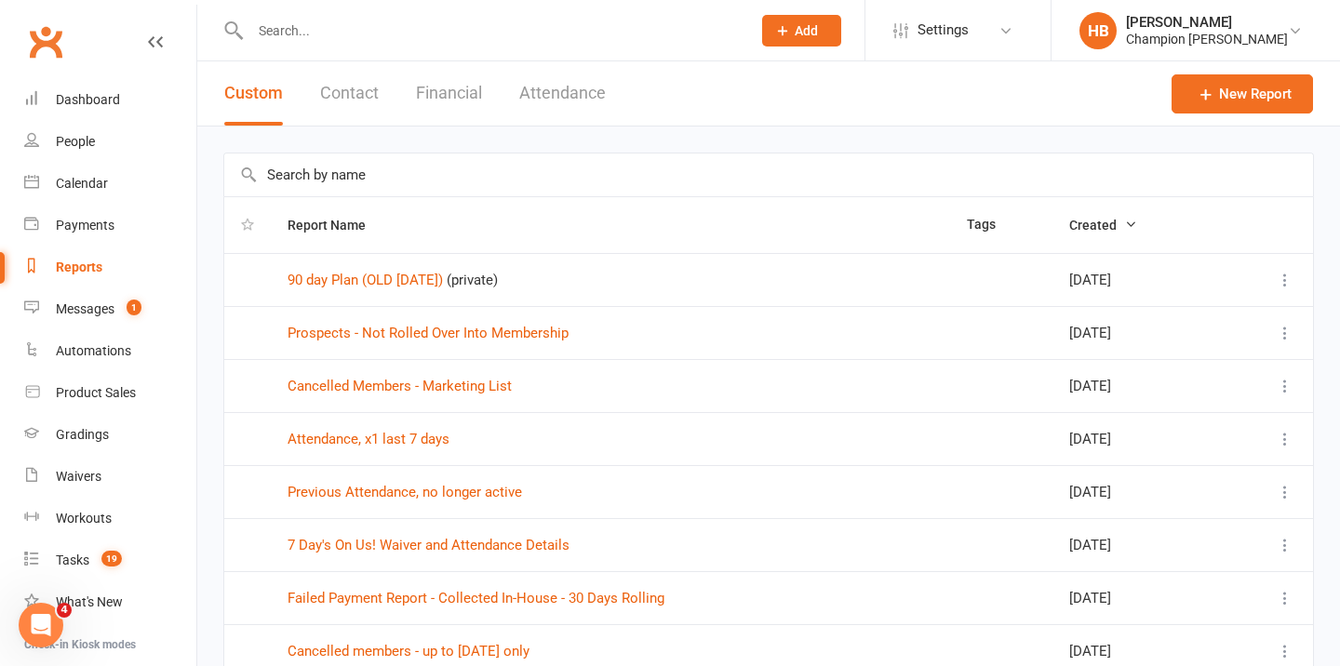
type input "l"
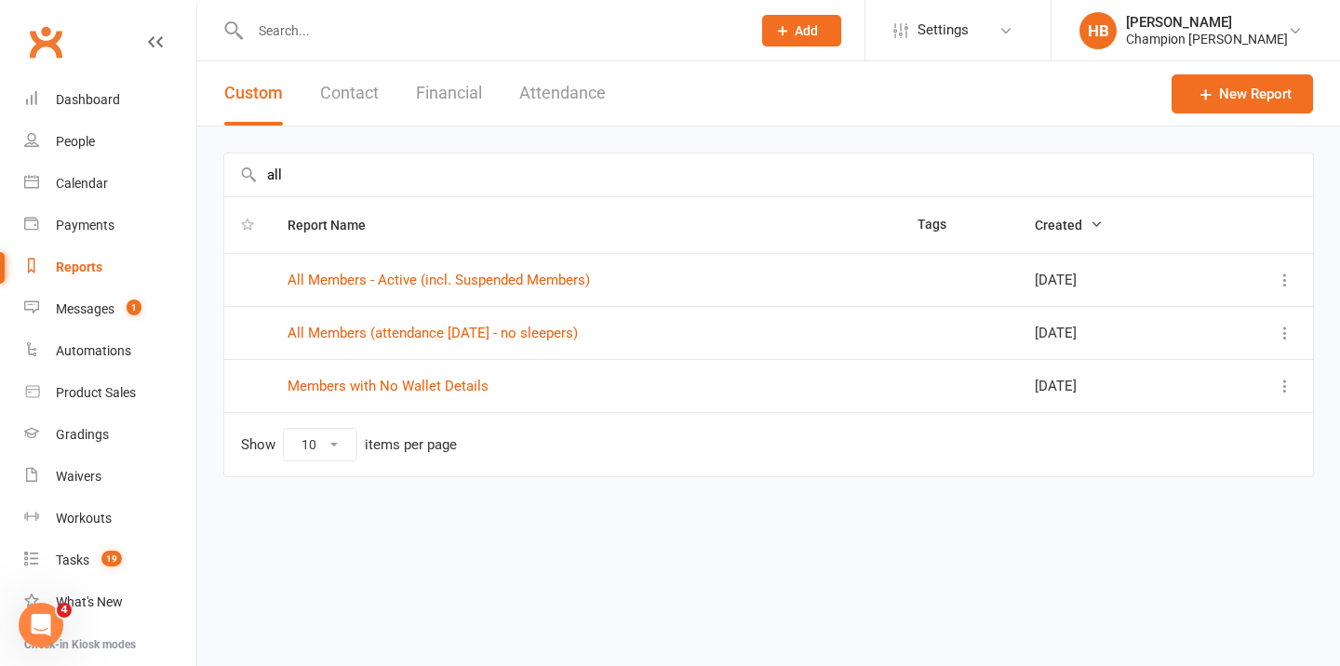
type input "all"
click at [1145, 48] on li "HB Helen Bologa Champion Gym Joondalup Signed in as: Champion Gym Joondalup Swi…" at bounding box center [1195, 30] width 289 height 60
click at [1160, 26] on div "[PERSON_NAME]" at bounding box center [1207, 22] width 162 height 17
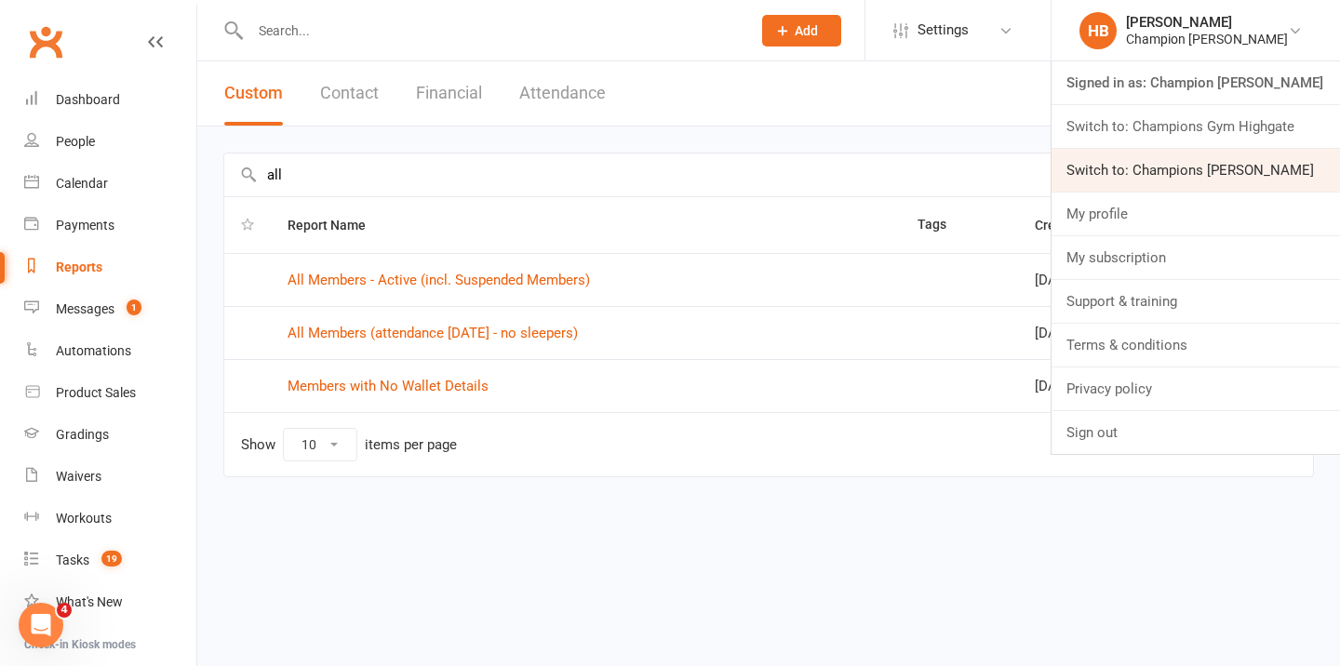
click at [1172, 154] on link "Switch to: Champions Gym Myaree" at bounding box center [1195, 170] width 288 height 43
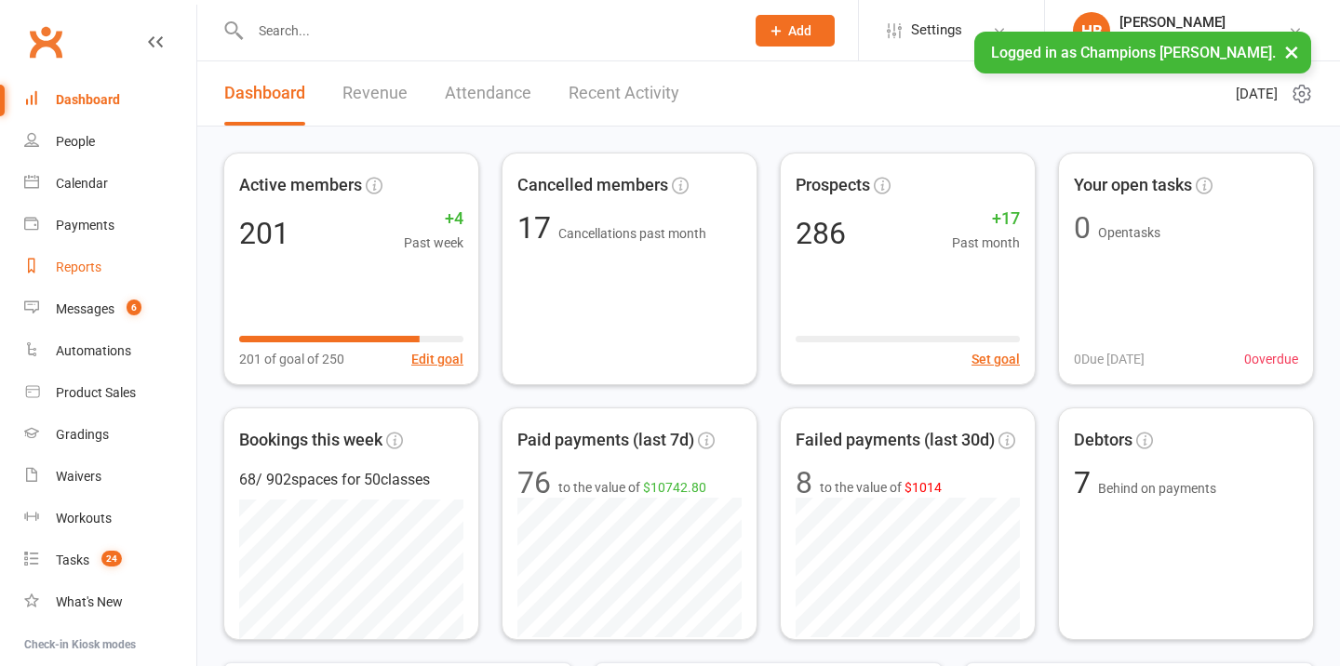
click at [90, 267] on div "Reports" at bounding box center [79, 267] width 46 height 15
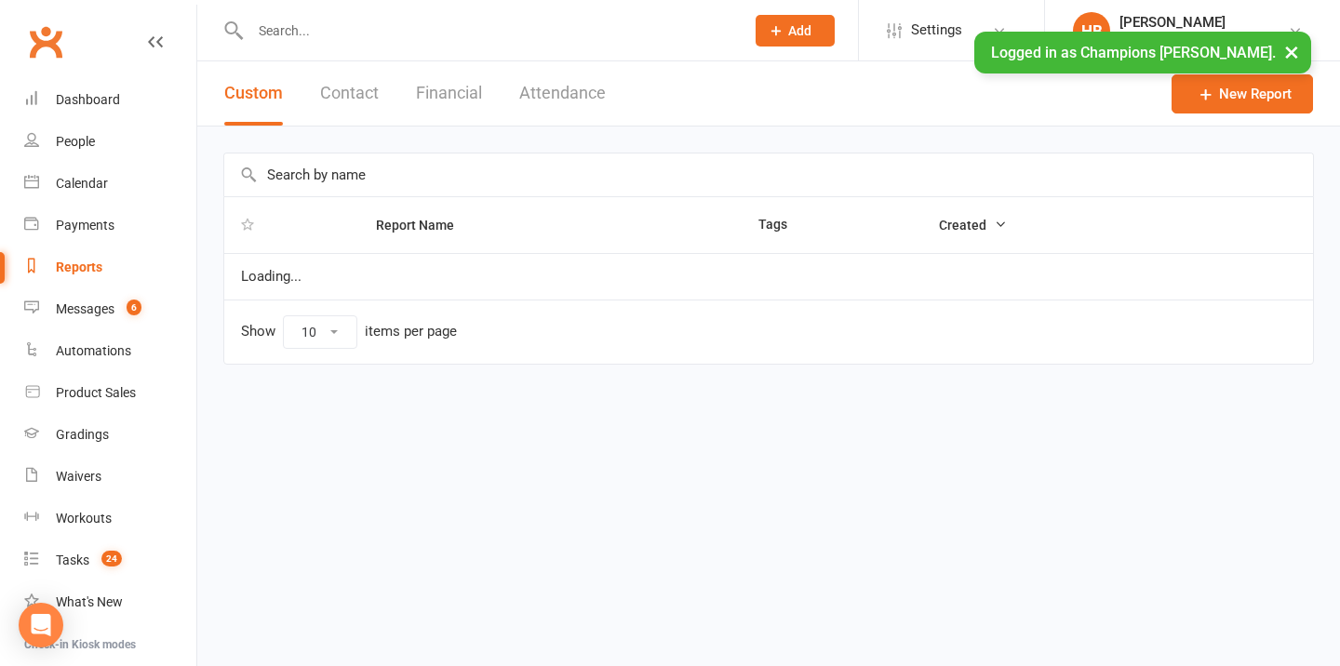
click at [580, 87] on button "Attendance" at bounding box center [562, 93] width 87 height 64
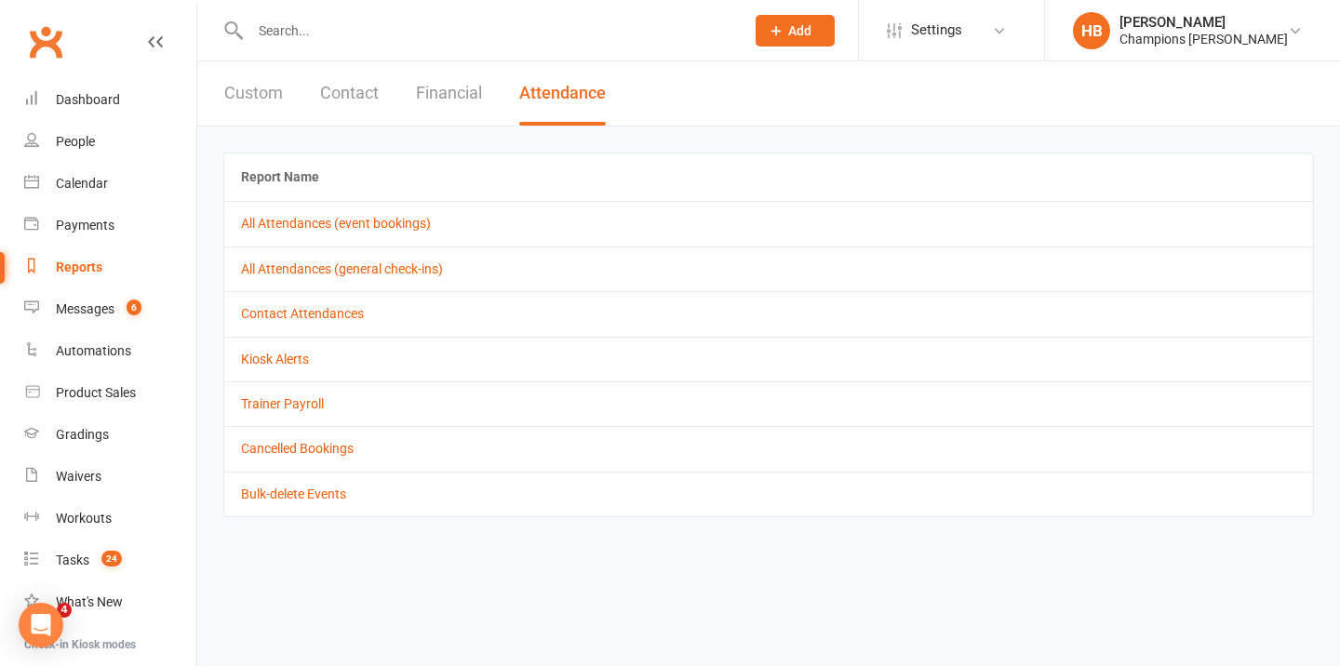
click at [408, 208] on td "All Attendances (event bookings)" at bounding box center [768, 223] width 1089 height 45
click at [404, 221] on link "All Attendances (event bookings)" at bounding box center [336, 223] width 190 height 15
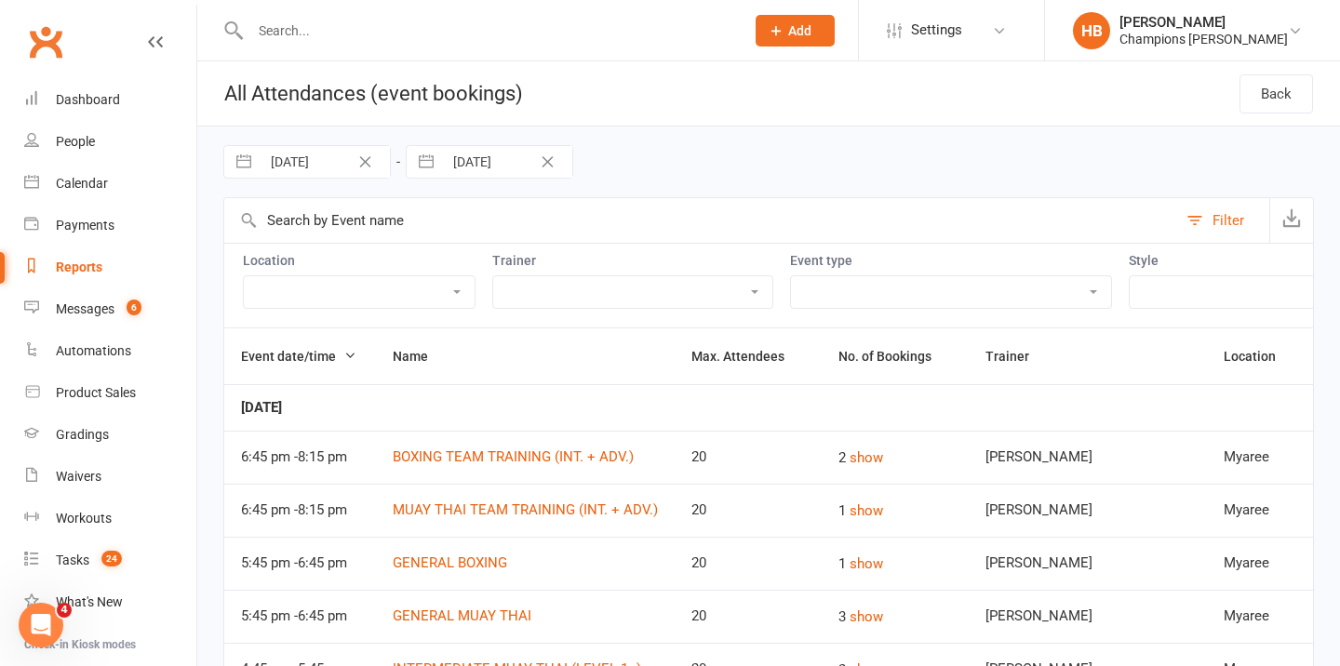
select select "7"
select select "2025"
select select "8"
select select "2025"
select select "9"
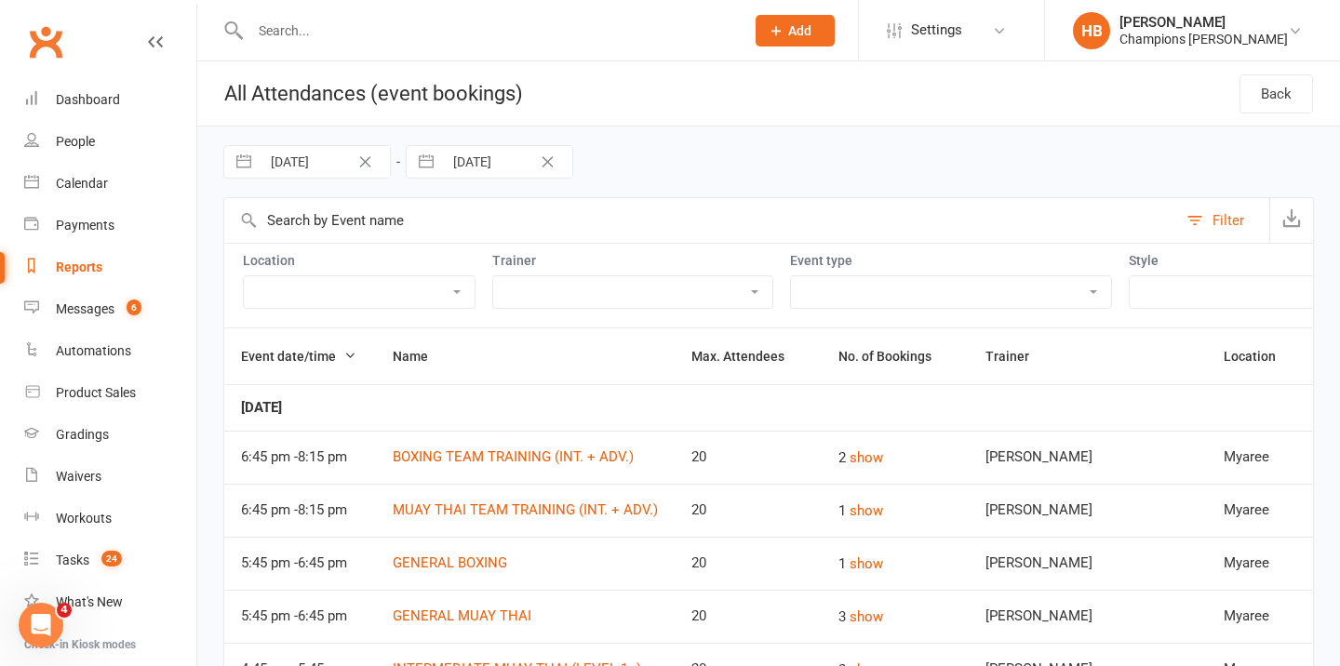
select select "2025"
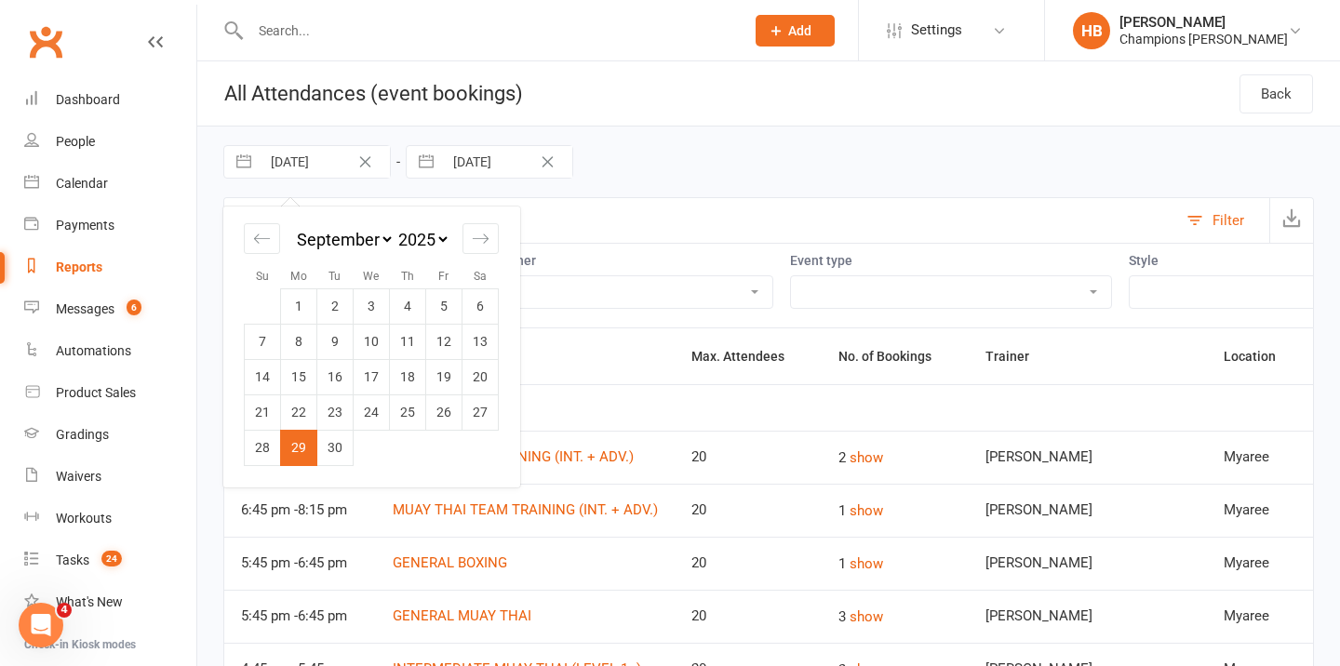
click at [347, 162] on input "[DATE]" at bounding box center [325, 162] width 129 height 32
click at [261, 236] on icon "Move backward to switch to the previous month." at bounding box center [262, 239] width 18 height 18
select select "6"
select select "2025"
click at [489, 248] on div "Move forward to switch to the next month." at bounding box center [480, 238] width 36 height 31
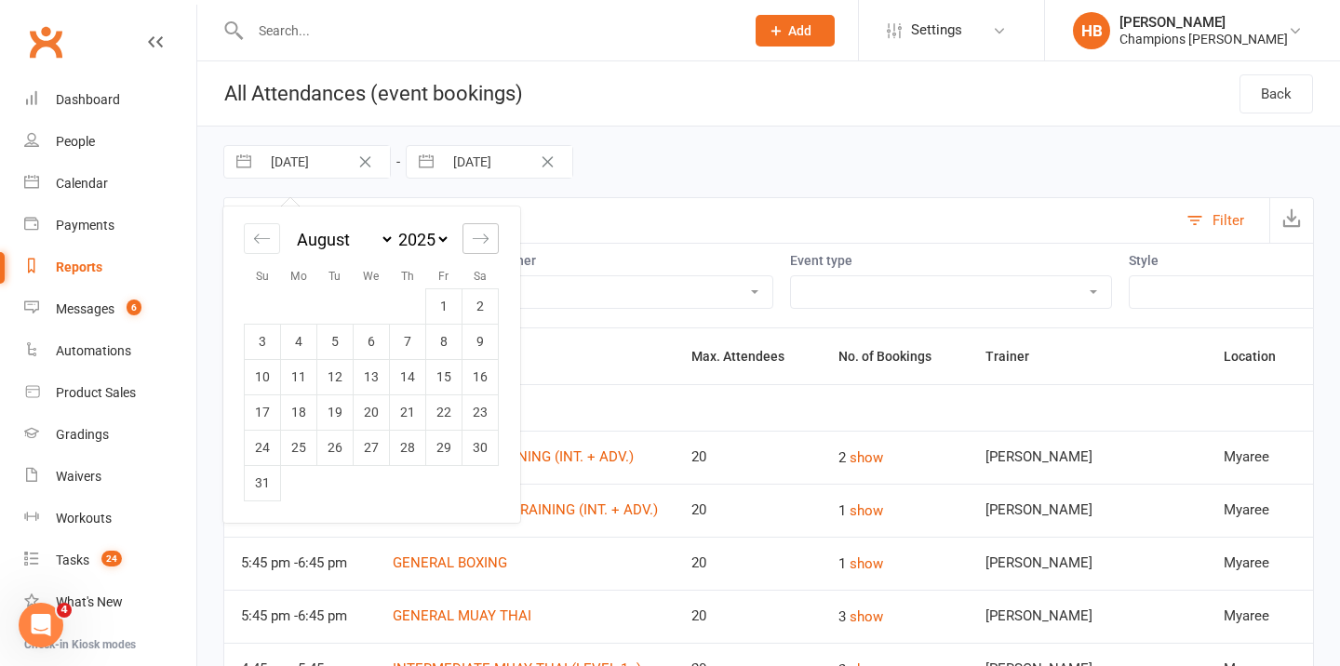
select select "9"
select select "2025"
click at [500, 235] on div "January February March April May June July August September October November [D…" at bounding box center [371, 337] width 279 height 260
click at [491, 231] on div "Move forward to switch to the next month." at bounding box center [480, 238] width 36 height 31
select select "10"
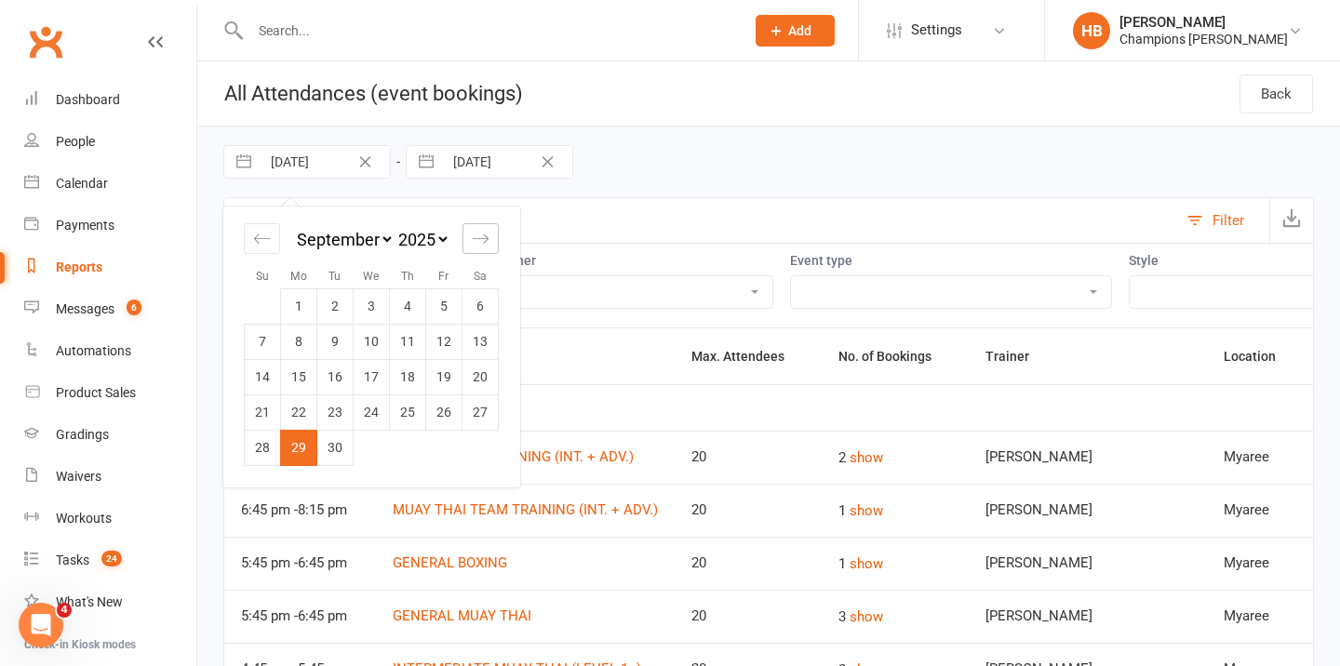
select select "2025"
click at [293, 340] on td "6" at bounding box center [299, 341] width 36 height 35
type input "[DATE]"
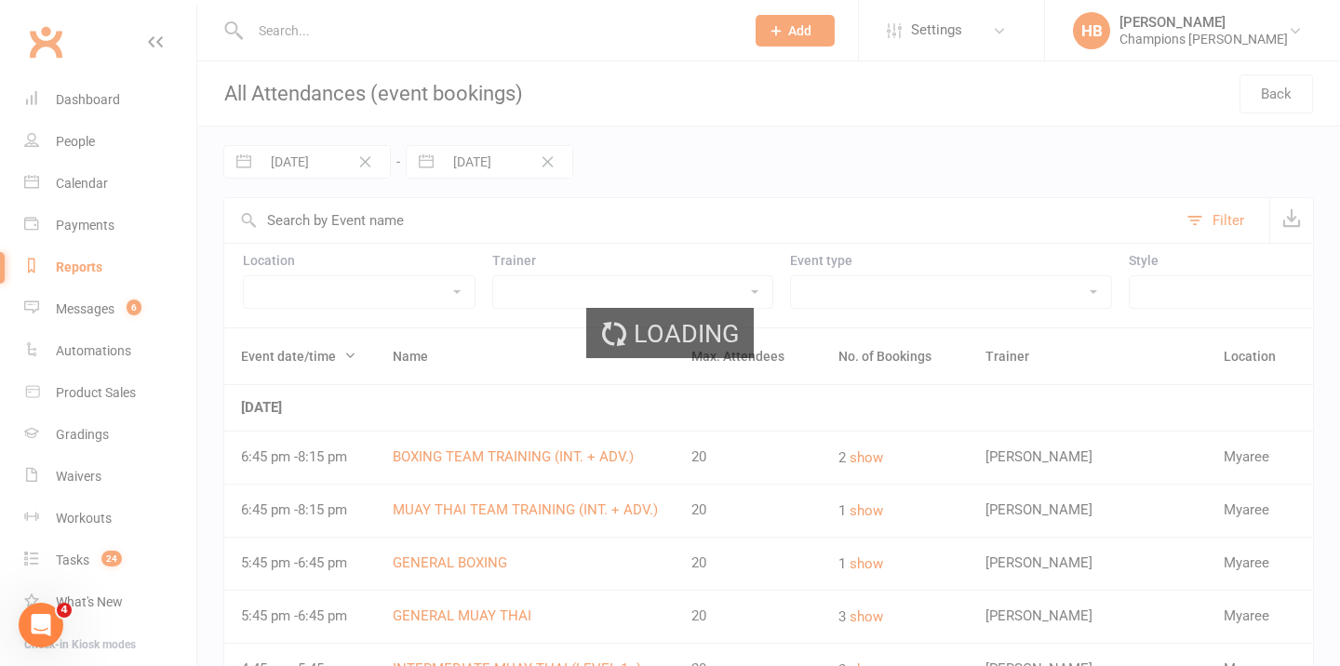
click at [505, 173] on div "Loading" at bounding box center [670, 333] width 1340 height 666
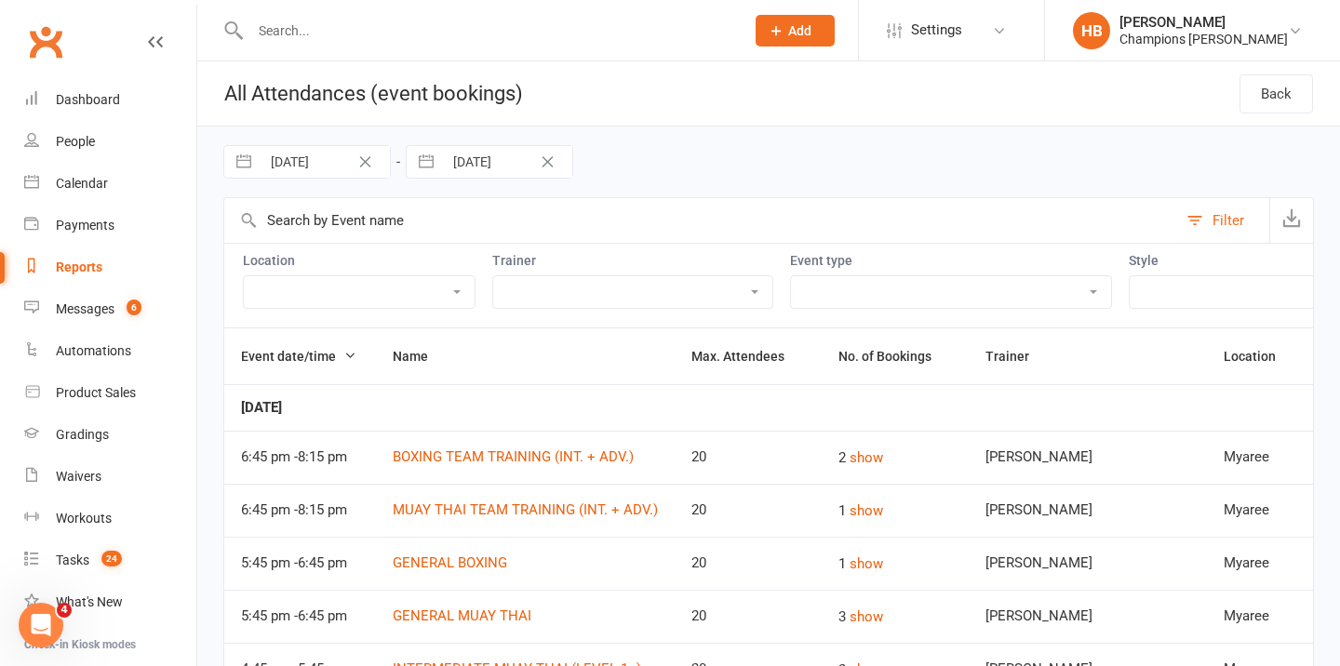
click at [505, 162] on input "[DATE]" at bounding box center [507, 162] width 129 height 32
select select "8"
select select "2025"
select select "9"
select select "2025"
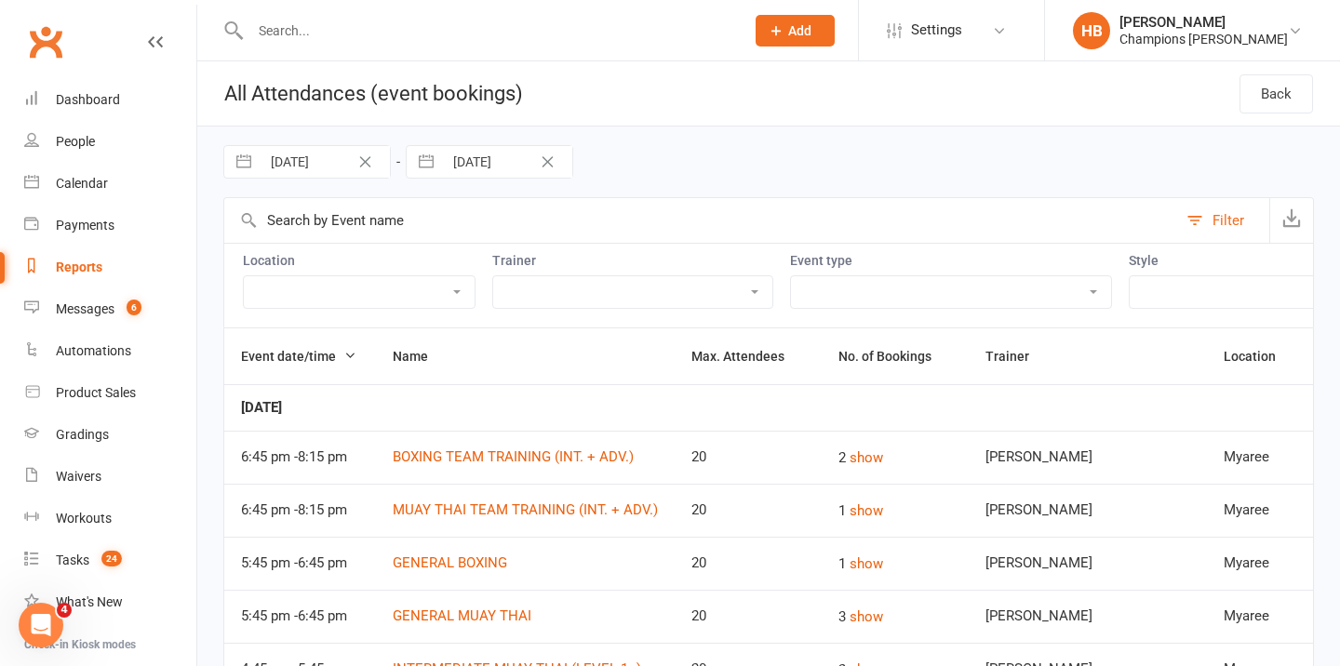
select select "10"
select select "2025"
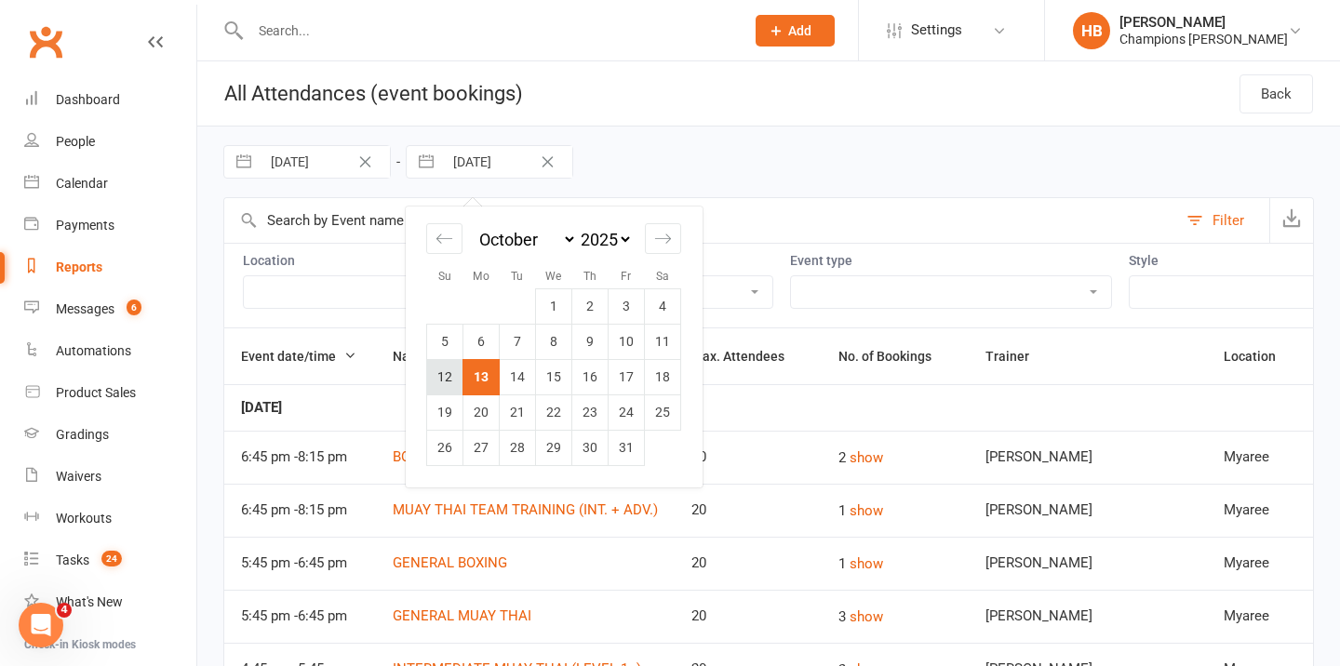
click at [447, 368] on td "12" at bounding box center [445, 376] width 36 height 35
type input "[DATE]"
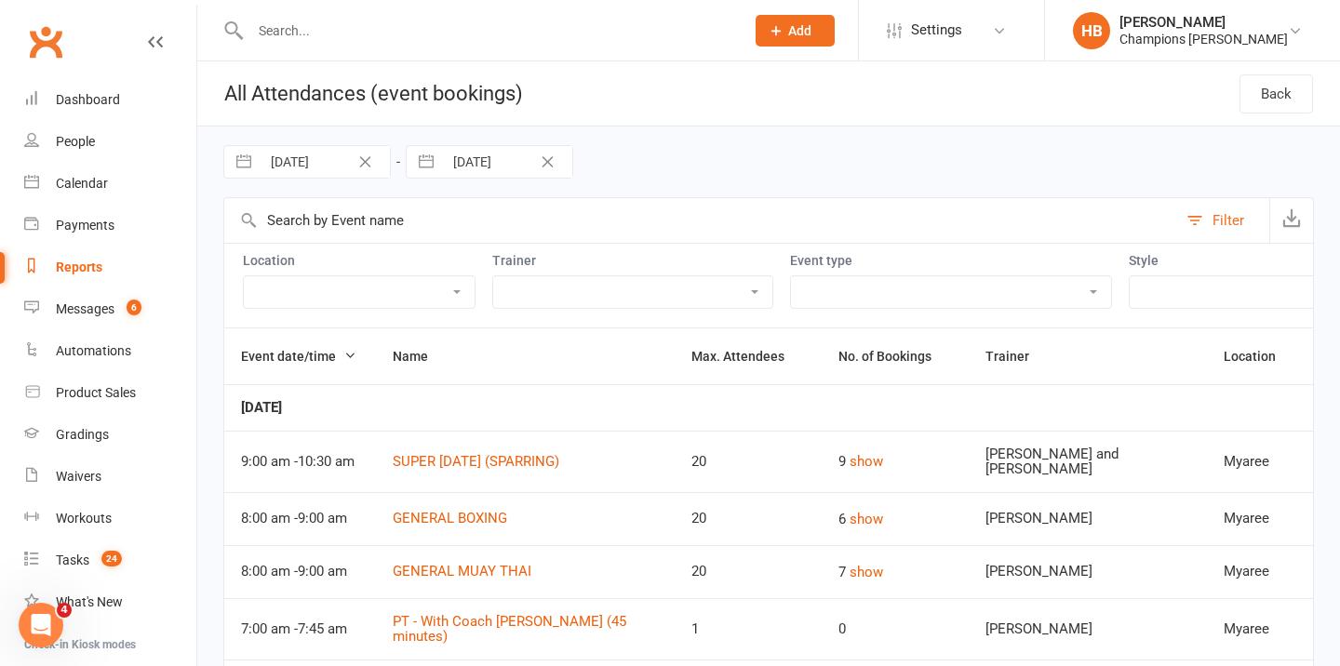
click at [791, 285] on select "[DATE] Special Class Member Event PT - With Coach [PERSON_NAME] (45 minutes) PT…" at bounding box center [951, 292] width 320 height 32
select select "11202"
click at [791, 276] on select "[DATE] Special Class Member Event PT - With Coach [PERSON_NAME] (45 minutes) PT…" at bounding box center [951, 292] width 320 height 32
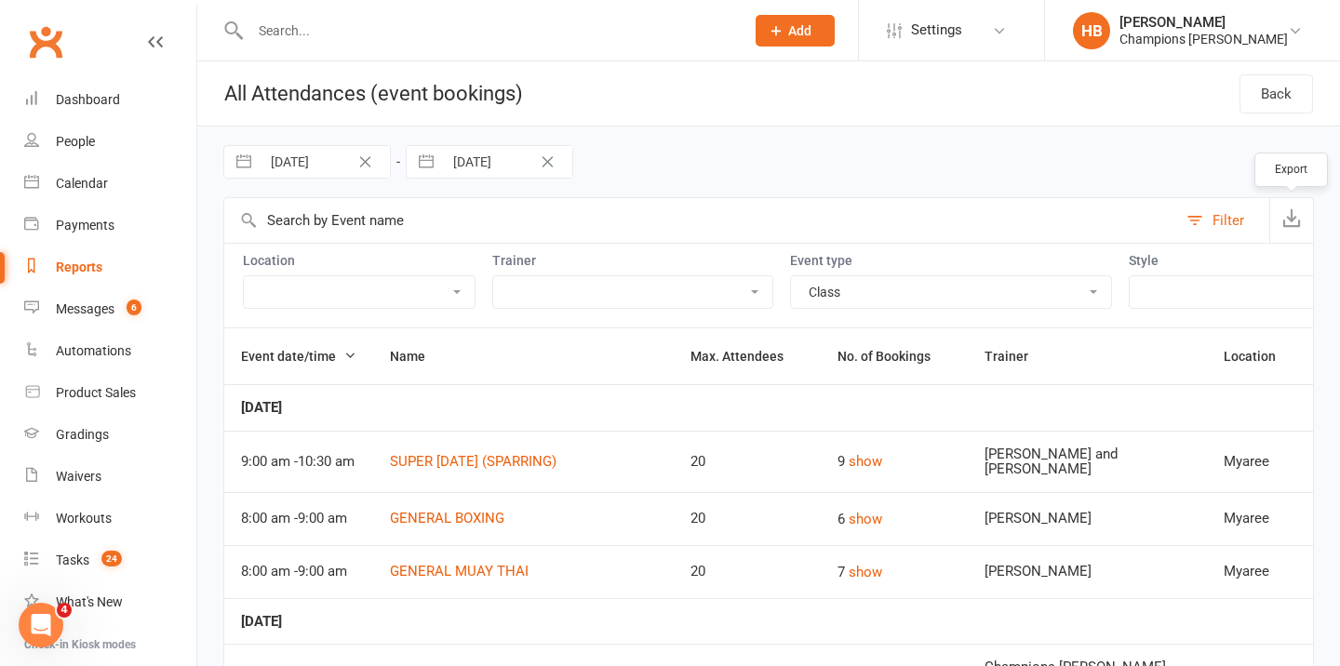
click at [1297, 221] on icon "button" at bounding box center [1291, 217] width 19 height 19
click at [108, 264] on link "Reports" at bounding box center [110, 268] width 172 height 42
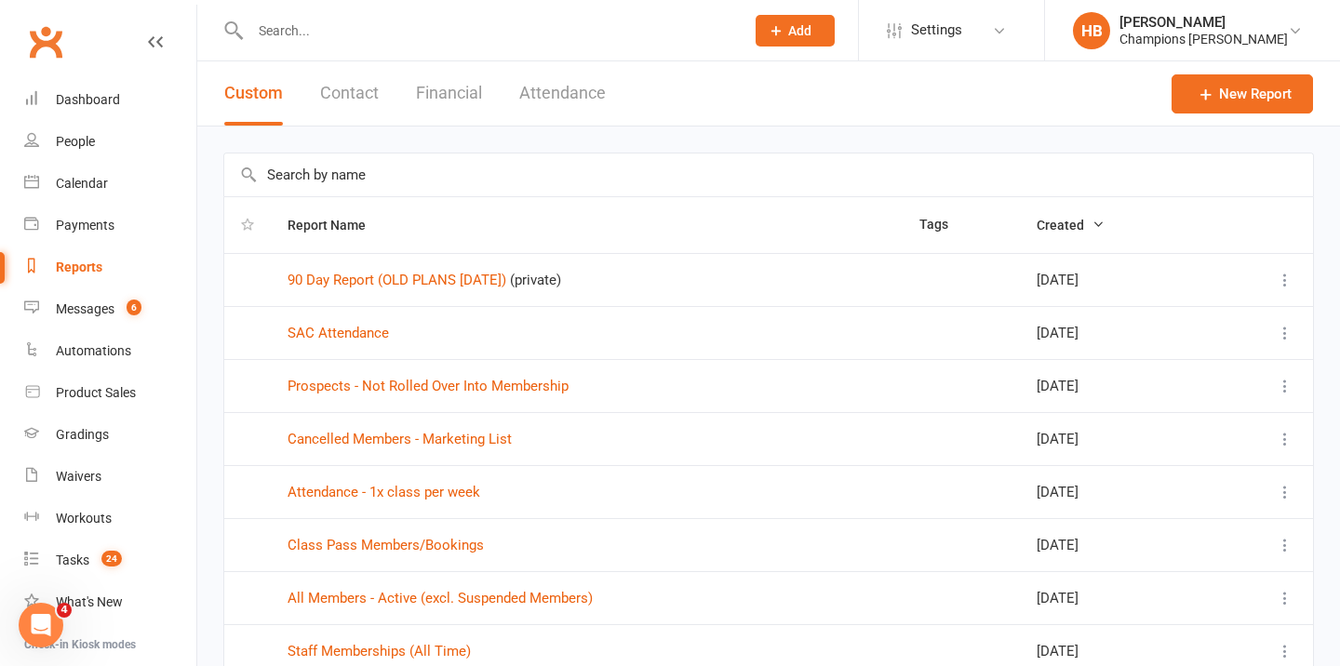
click at [521, 86] on button "Attendance" at bounding box center [562, 93] width 87 height 64
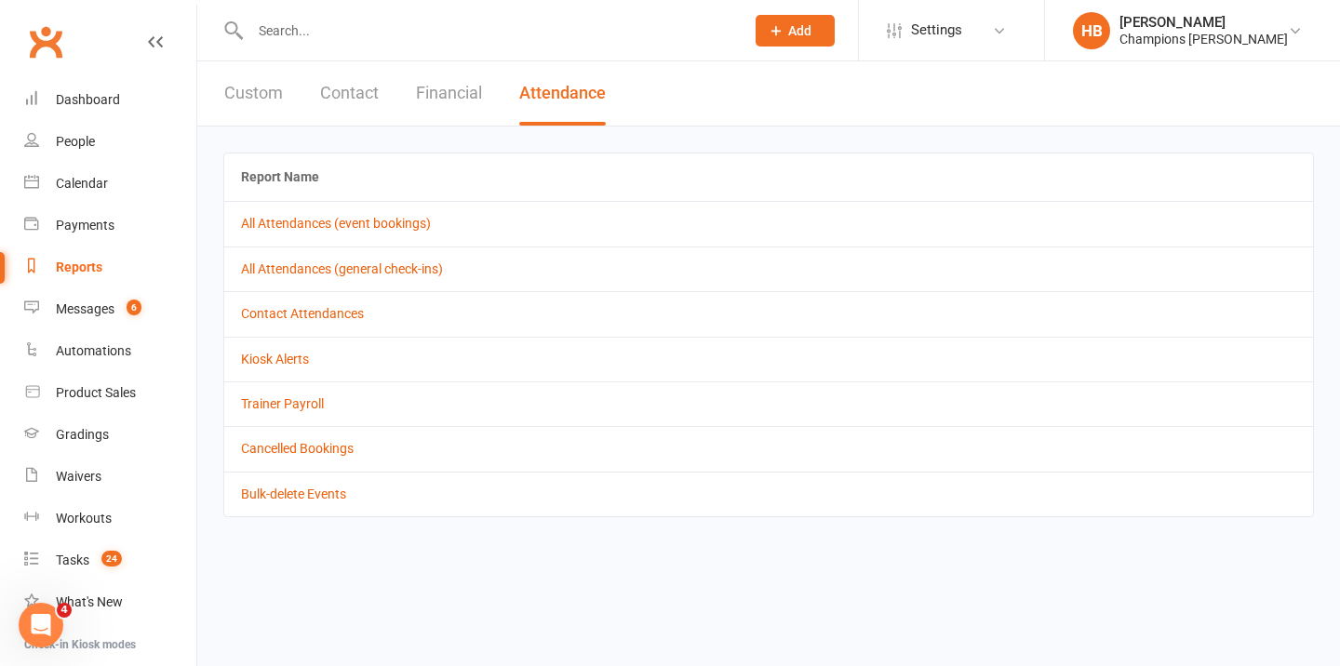
click at [80, 265] on div "Reports" at bounding box center [79, 267] width 47 height 15
click at [264, 89] on button "Custom" at bounding box center [253, 93] width 59 height 64
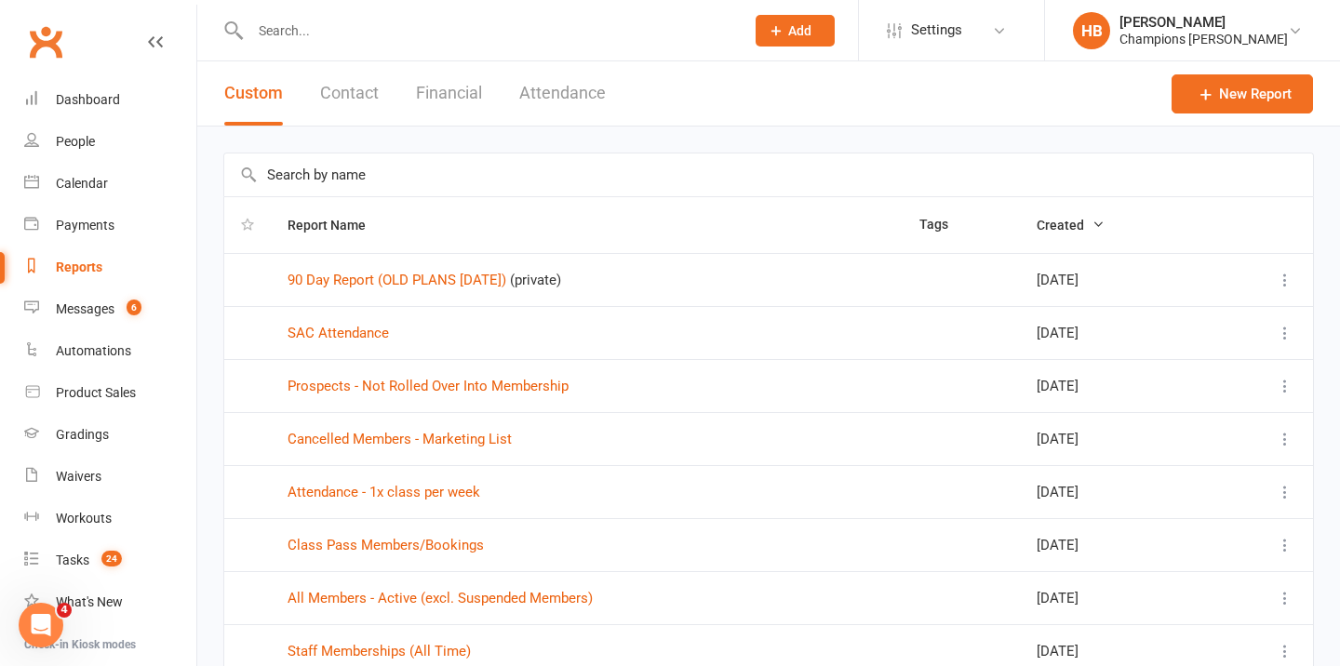
click at [280, 182] on input "text" at bounding box center [768, 175] width 1089 height 43
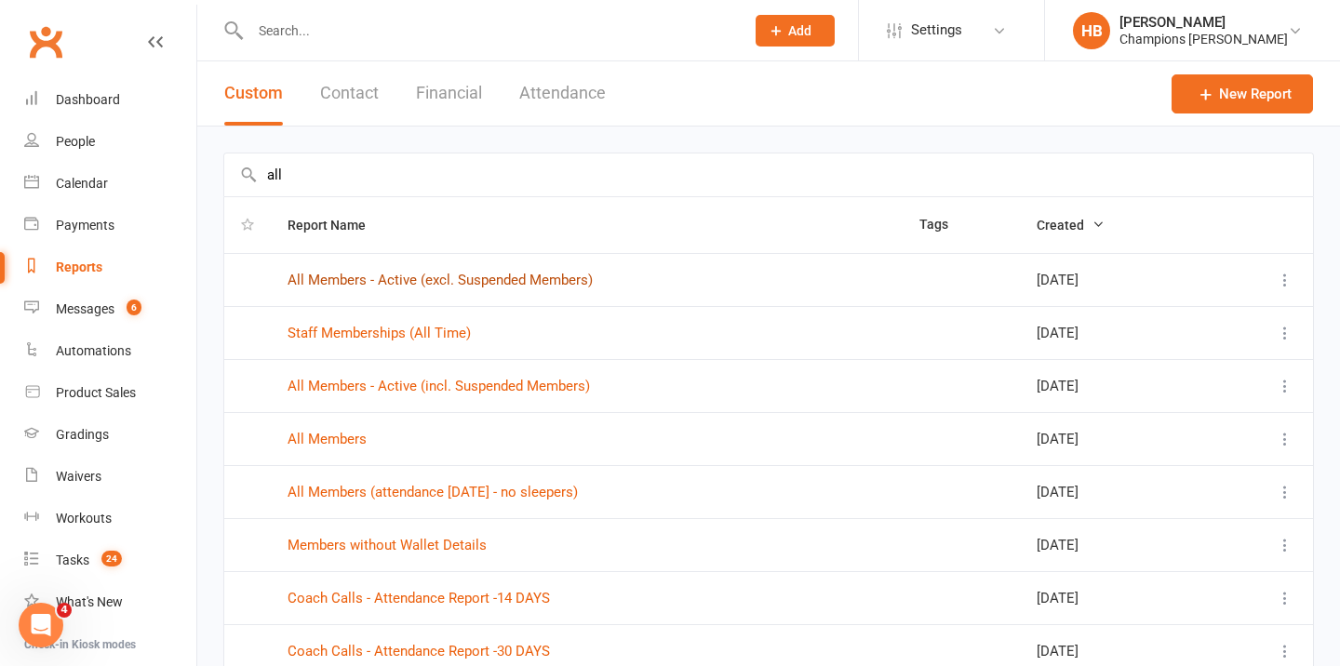
type input "all"
click at [392, 280] on link "All Members - Active (excl. Suspended Members)" at bounding box center [440, 280] width 305 height 17
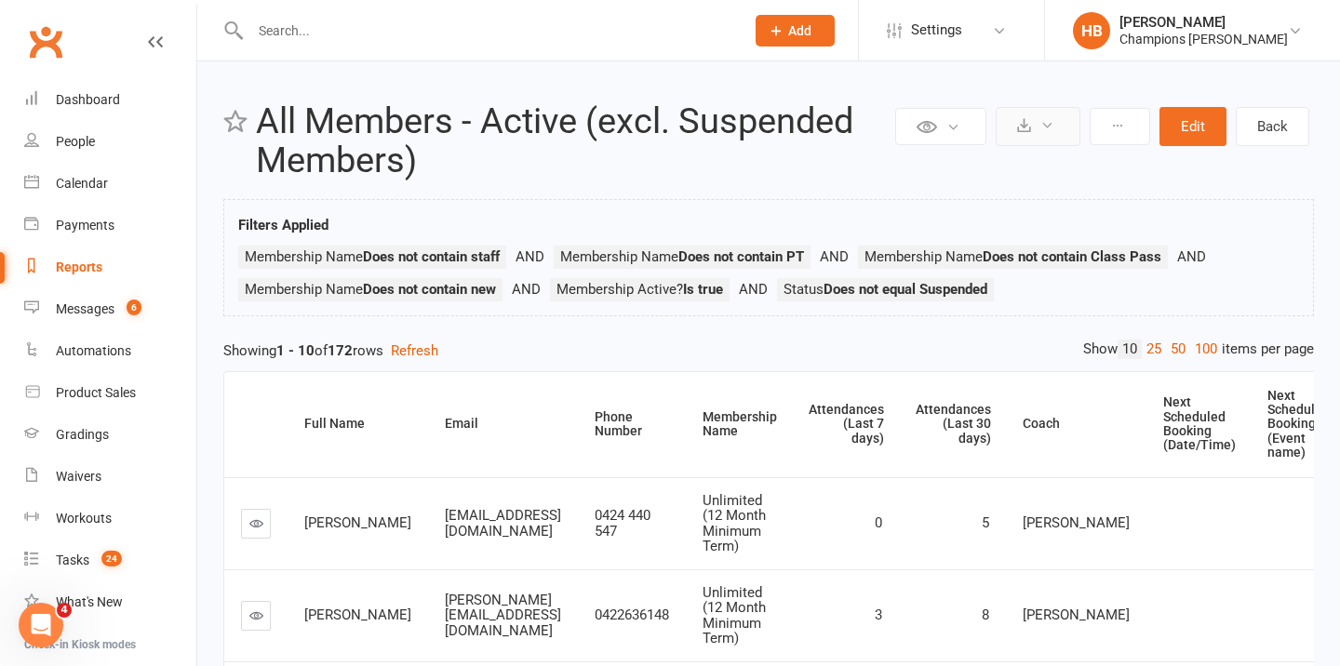
click at [1051, 127] on icon at bounding box center [1047, 125] width 14 height 14
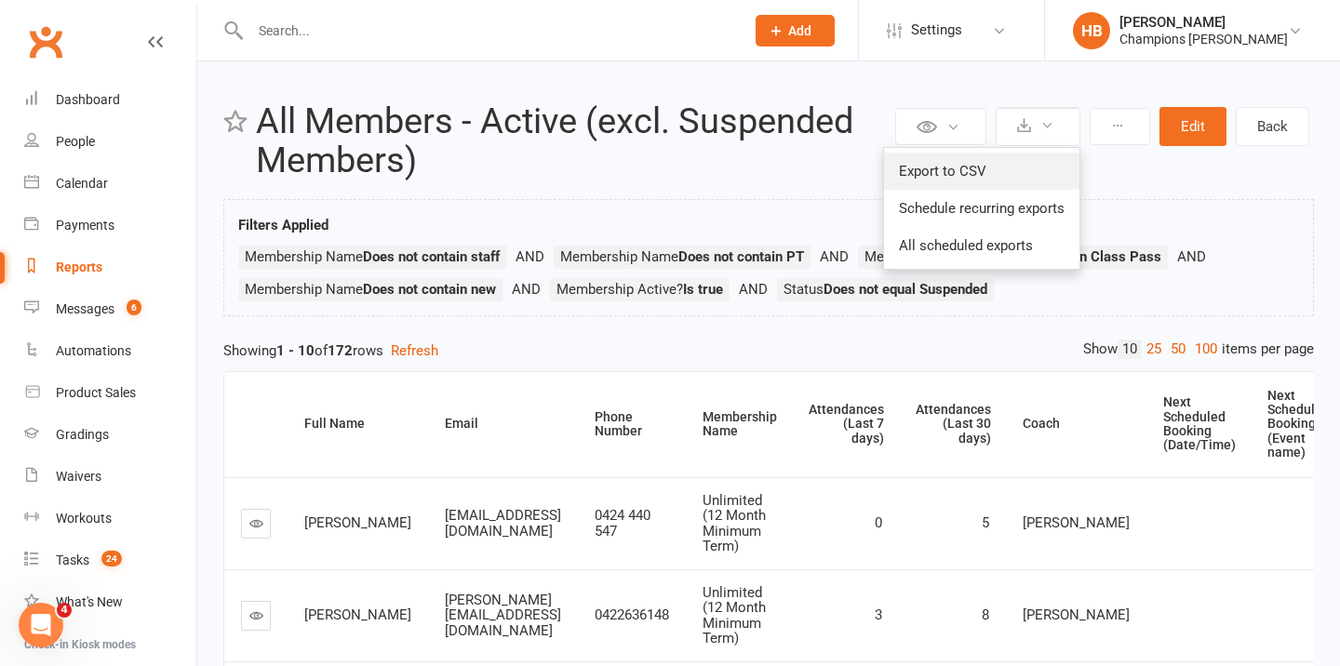
click at [1030, 160] on link "Export to CSV" at bounding box center [981, 171] width 195 height 37
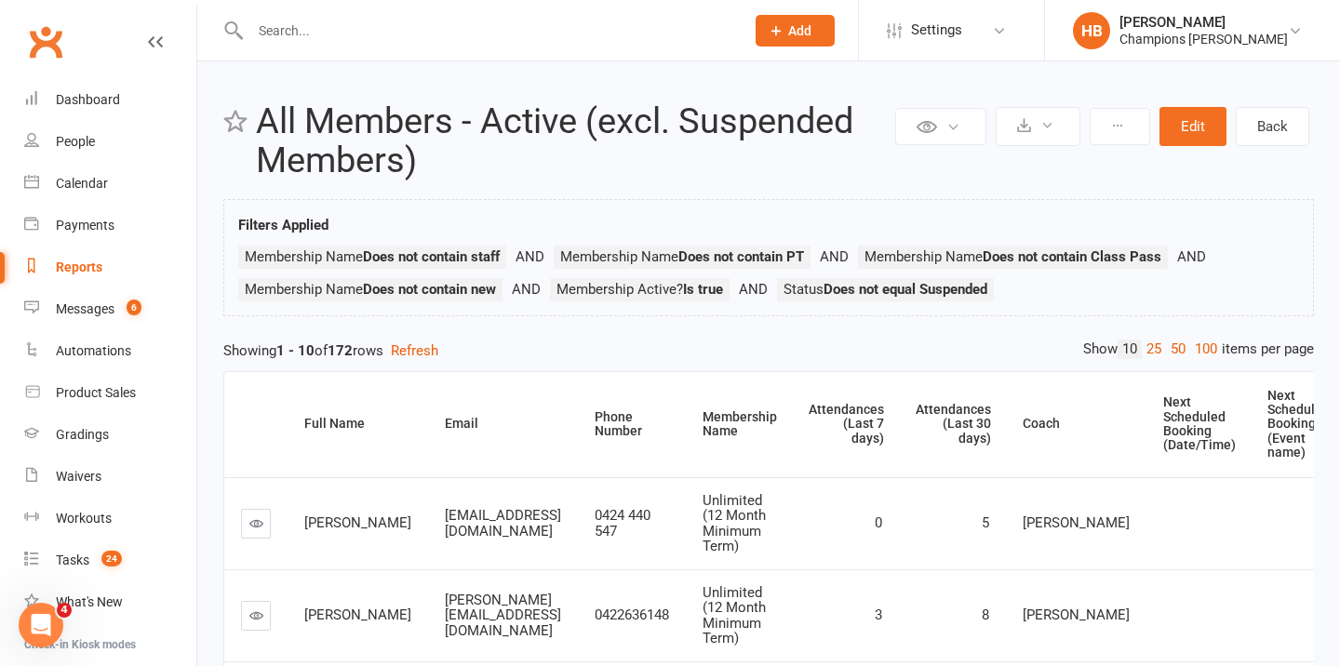
click at [96, 274] on link "Reports" at bounding box center [110, 268] width 172 height 42
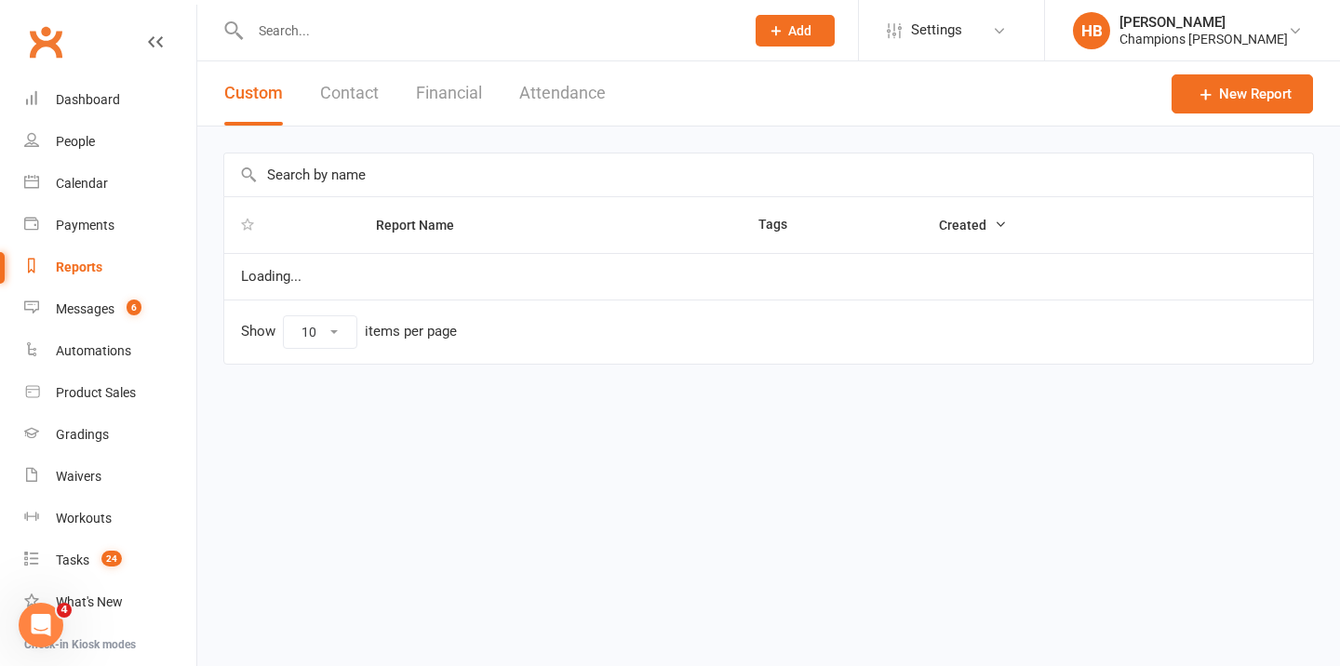
click at [328, 162] on input "text" at bounding box center [768, 175] width 1089 height 43
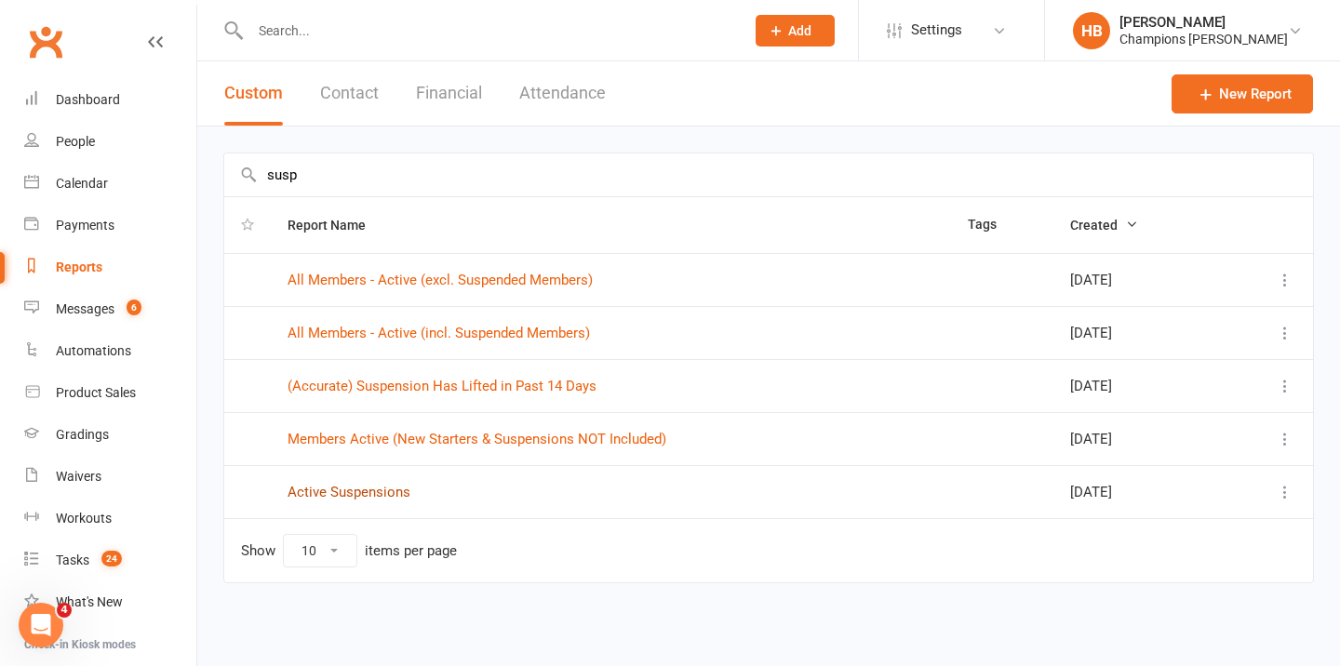
type input "susp"
click at [324, 484] on link "Active Suspensions" at bounding box center [349, 492] width 123 height 17
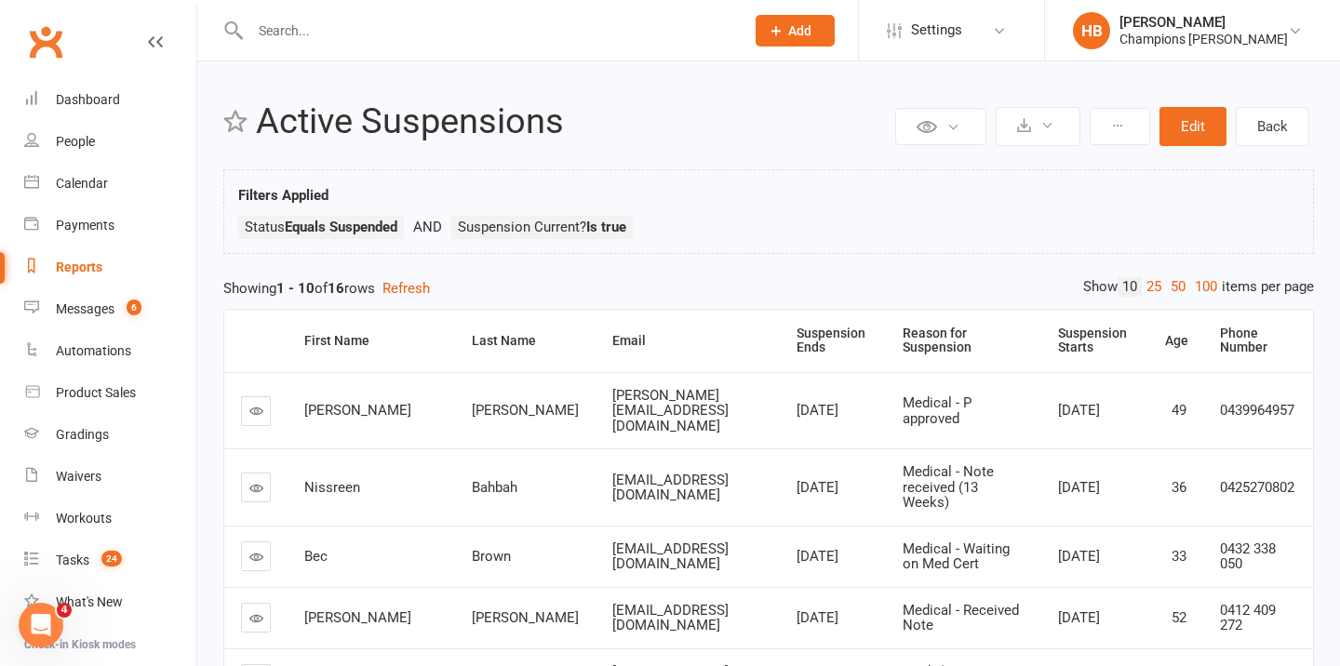
click at [98, 266] on div "Reports" at bounding box center [79, 267] width 47 height 15
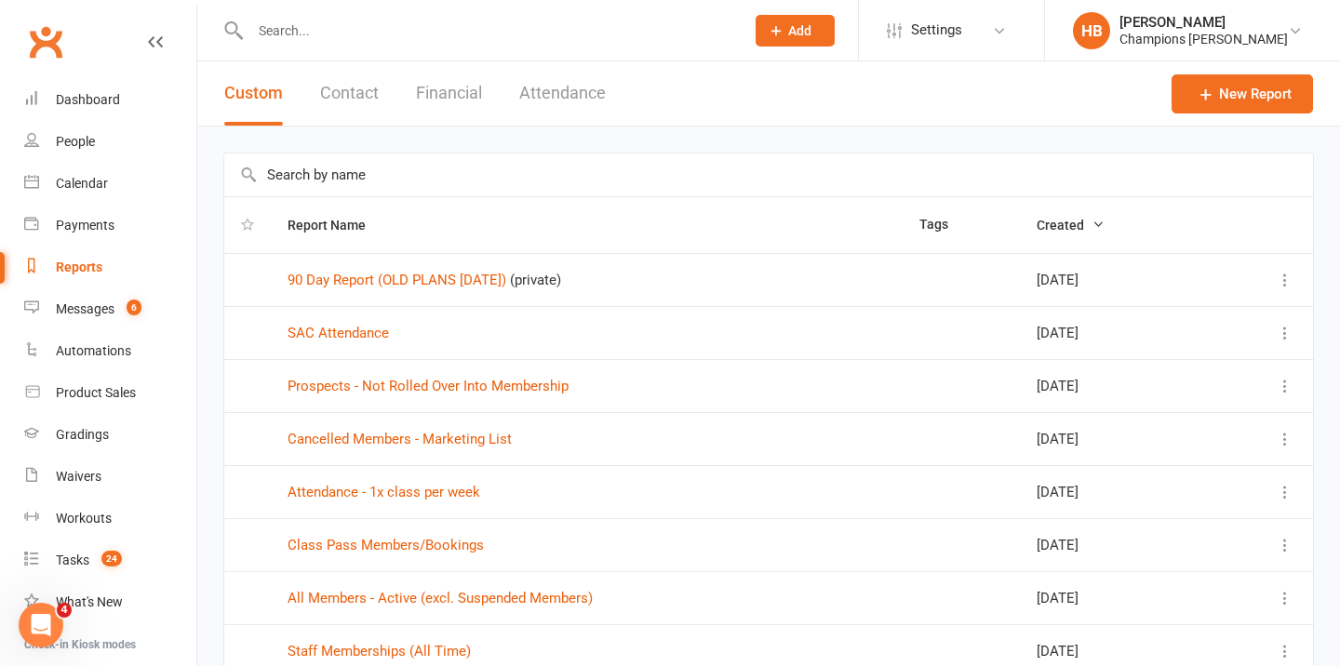
click at [332, 174] on input "text" at bounding box center [768, 175] width 1089 height 43
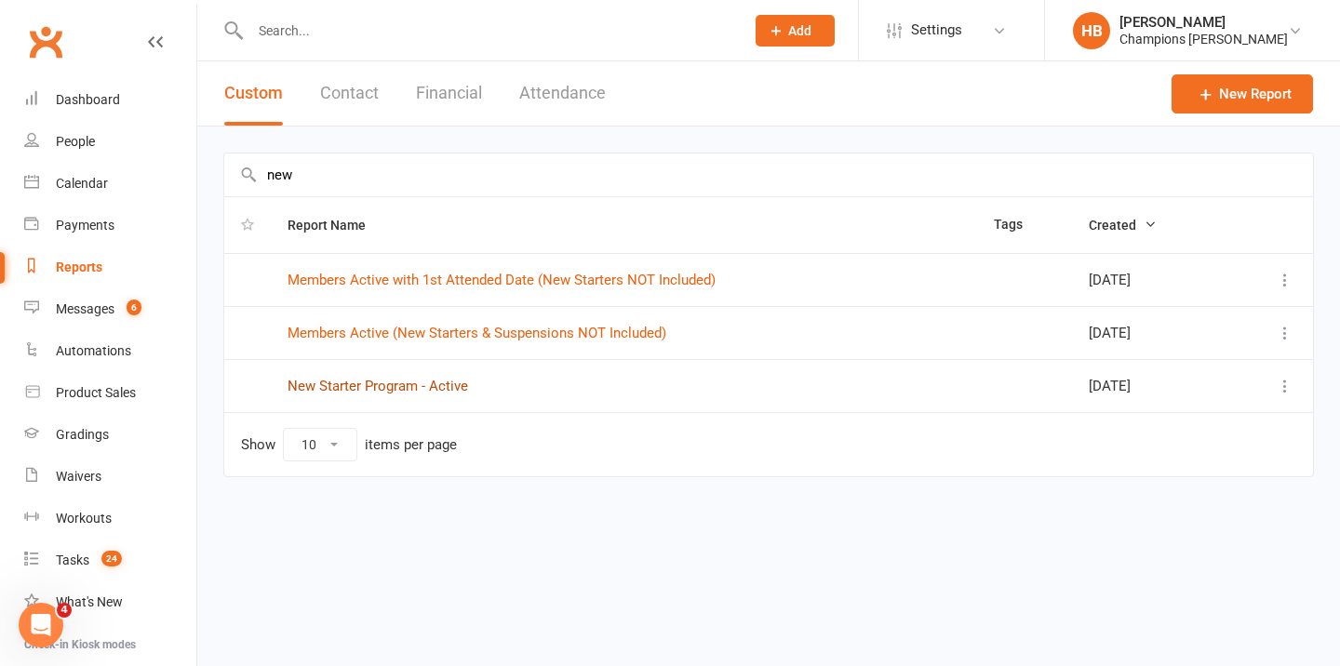
type input "new"
click at [395, 390] on link "New Starter Program - Active" at bounding box center [378, 386] width 181 height 17
